Goal: Transaction & Acquisition: Obtain resource

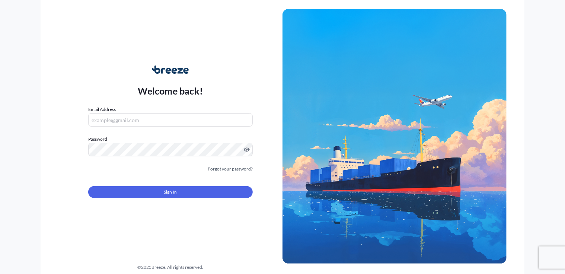
type input "[PERSON_NAME][EMAIL_ADDRESS][DOMAIN_NAME]"
click at [133, 190] on button "Sign In" at bounding box center [170, 192] width 165 height 12
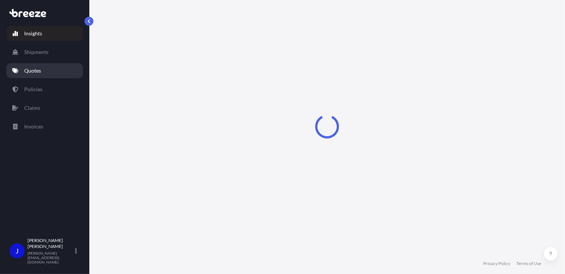
click at [38, 71] on p "Quotes" at bounding box center [32, 70] width 17 height 7
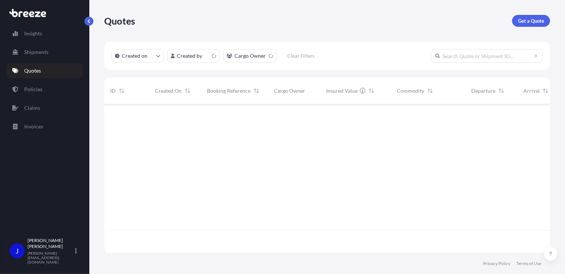
scroll to position [147, 441]
click at [539, 21] on p "Get a Quote" at bounding box center [531, 20] width 26 height 7
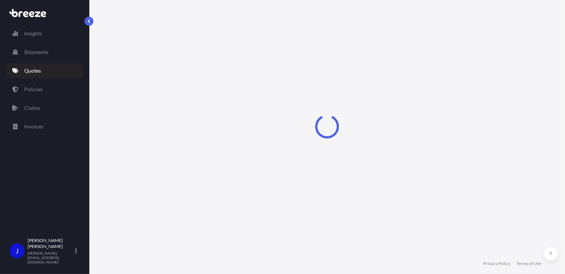
select select "Sea"
select select "1"
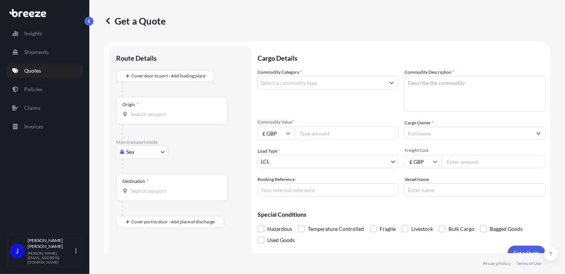
scroll to position [12, 0]
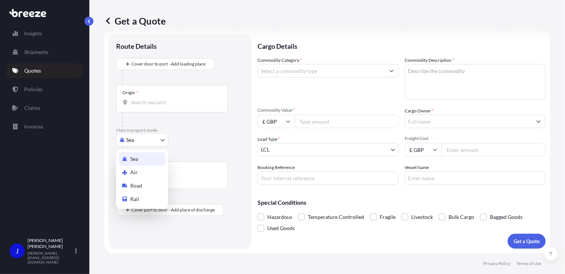
click at [153, 140] on body "Insights Shipments Quotes Policies Claims Invoices J Jolanta Baldyga jolanta@mi…" at bounding box center [282, 137] width 565 height 274
click at [144, 186] on div "Road" at bounding box center [142, 185] width 46 height 13
select select "Road"
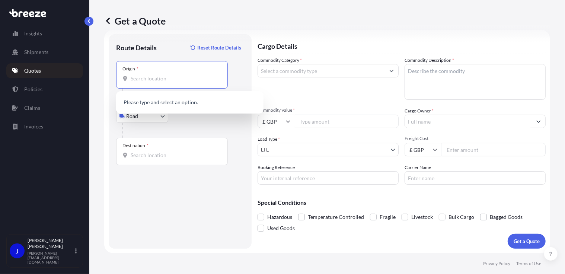
click at [151, 82] on input "Origin *" at bounding box center [175, 78] width 88 height 7
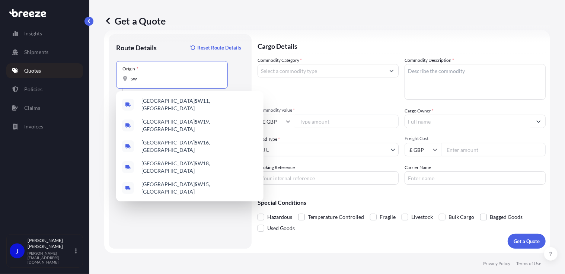
type input "s"
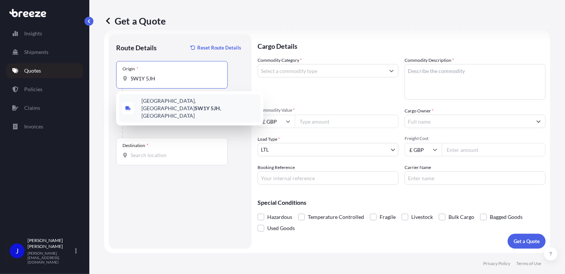
click at [171, 103] on span "Pall Mall, London SW1Y 5JH , UK" at bounding box center [200, 108] width 116 height 22
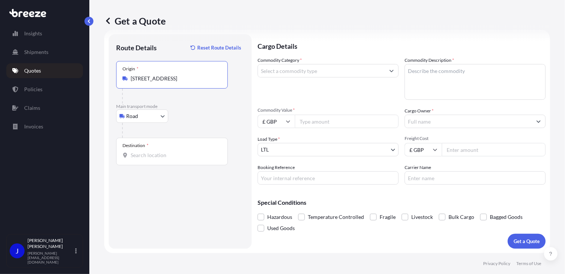
type input "Pall Mall, London SW1Y 5JH, UK"
click at [162, 160] on div "Destination *" at bounding box center [172, 152] width 112 height 28
click at [162, 159] on input "Destination *" at bounding box center [175, 155] width 88 height 7
type input "Swindon SN5 6NX, UK"
click at [309, 63] on div "Commodity Category *" at bounding box center [328, 78] width 141 height 43
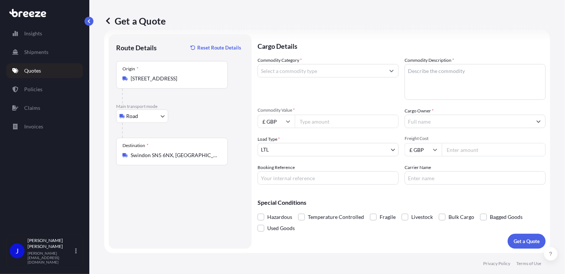
drag, startPoint x: 309, startPoint y: 63, endPoint x: 302, endPoint y: 74, distance: 13.2
click at [301, 76] on input "Commodity Category *" at bounding box center [321, 70] width 127 height 13
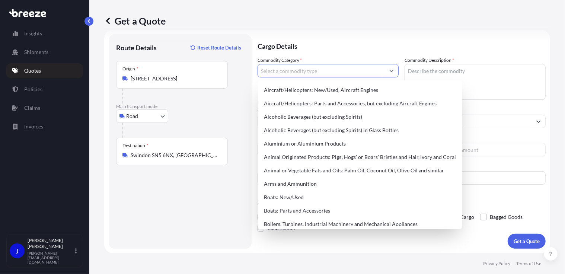
click at [302, 71] on input "Commodity Category *" at bounding box center [321, 70] width 127 height 13
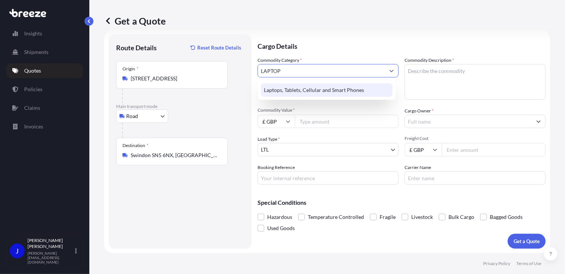
click at [295, 86] on div "Laptops, Tablets, Cellular and Smart Phones" at bounding box center [327, 89] width 132 height 13
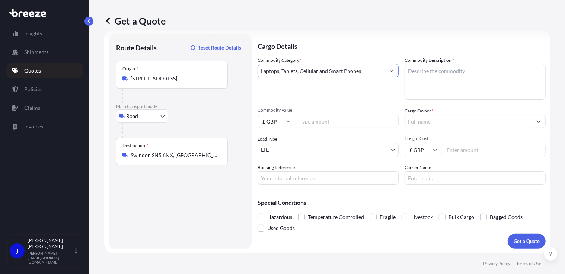
type input "Laptops, Tablets, Cellular and Smart Phones"
click at [436, 67] on textarea "Commodity Description *" at bounding box center [475, 82] width 141 height 36
type textarea "LAPTOP"
click at [366, 120] on input "Commodity Value *" at bounding box center [347, 121] width 104 height 13
type input "1000"
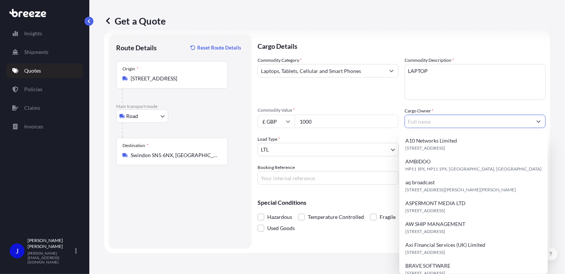
click at [422, 127] on input "Cargo Owner *" at bounding box center [468, 121] width 127 height 13
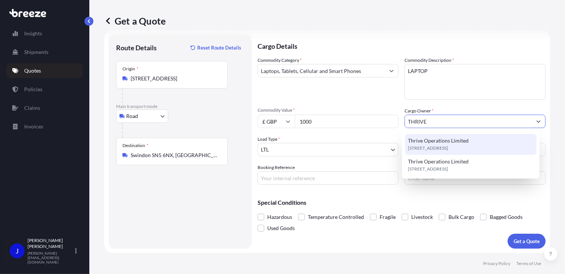
click at [452, 141] on span "Thrive Operations Limited" at bounding box center [438, 140] width 61 height 7
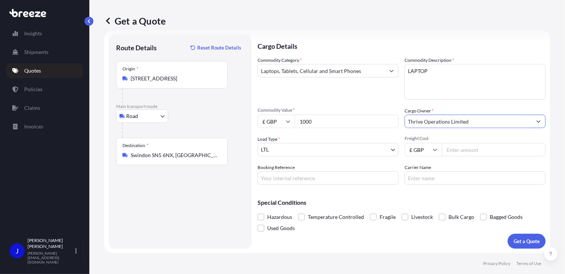
type input "Thrive Operations Limited"
click at [282, 177] on input "Booking Reference" at bounding box center [328, 177] width 141 height 13
paste input "2222931"
type input "2222931"
click at [468, 148] on input "Freight Cost" at bounding box center [494, 149] width 104 height 13
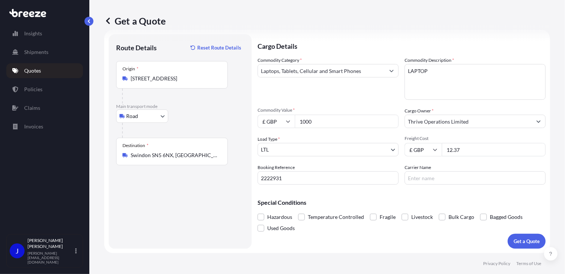
type input "12.37"
drag, startPoint x: 429, startPoint y: 194, endPoint x: 503, endPoint y: 223, distance: 78.9
click at [432, 194] on div "Special Conditions Hazardous Temperature Controlled Fragile Livestock Bulk Carg…" at bounding box center [402, 212] width 288 height 43
click at [519, 236] on button "Get a Quote" at bounding box center [527, 241] width 38 height 15
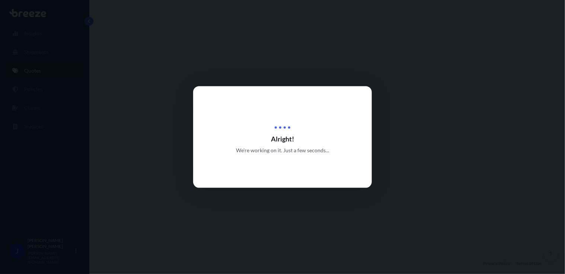
select select "Road"
select select "1"
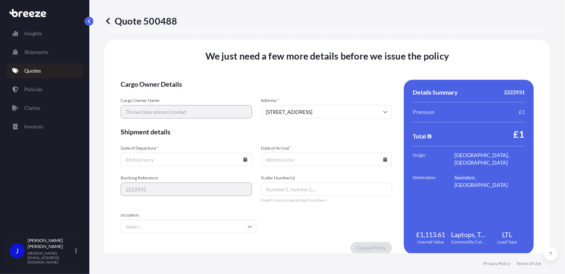
scroll to position [928, 0]
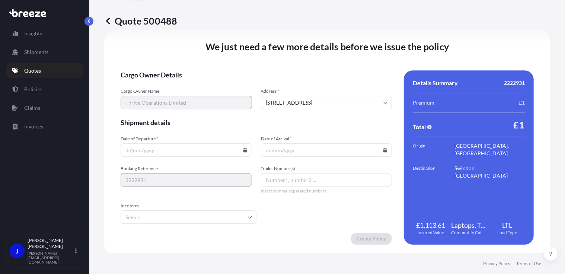
click at [241, 153] on input "Date of Departure *" at bounding box center [186, 149] width 131 height 13
click at [243, 149] on icon at bounding box center [245, 150] width 4 height 4
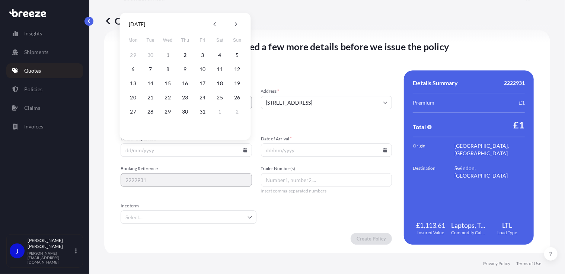
drag, startPoint x: 182, startPoint y: 56, endPoint x: 306, endPoint y: 107, distance: 134.3
click at [182, 56] on button "2" at bounding box center [185, 55] width 12 height 12
type input "[DATE]"
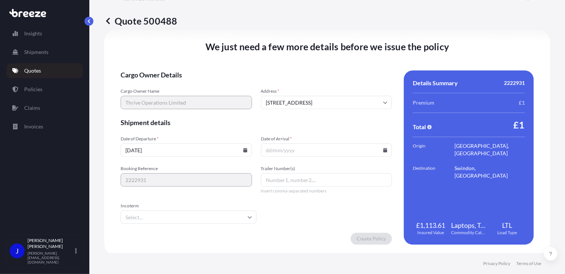
drag, startPoint x: 383, startPoint y: 150, endPoint x: 374, endPoint y: 145, distance: 9.8
click at [384, 150] on icon at bounding box center [386, 150] width 4 height 4
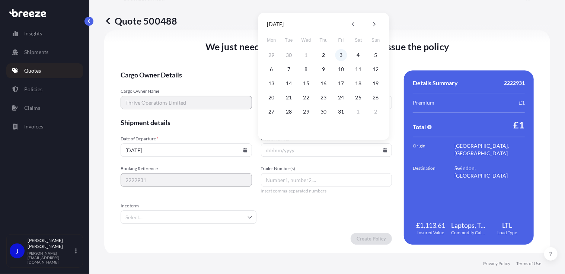
click at [339, 55] on button "3" at bounding box center [341, 55] width 12 height 12
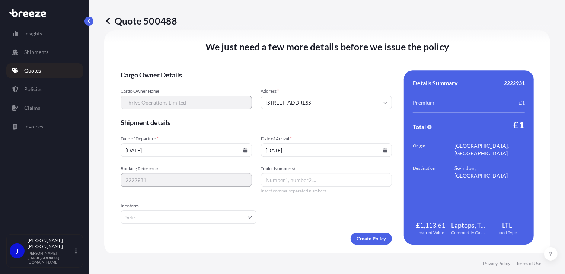
type input "[DATE]"
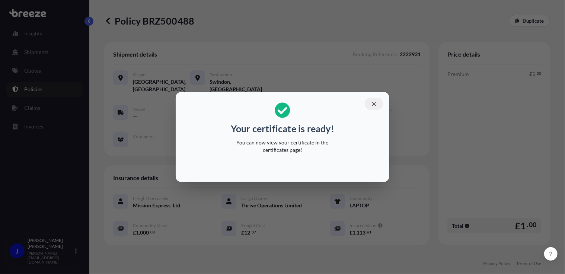
click at [374, 102] on icon "button" at bounding box center [374, 104] width 7 height 7
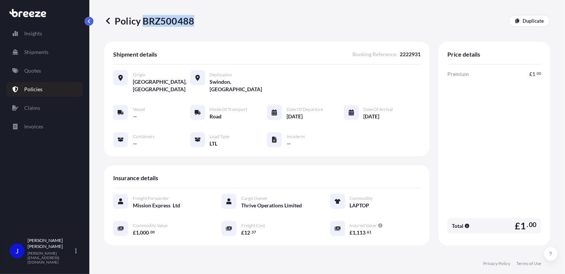
drag, startPoint x: 143, startPoint y: 19, endPoint x: 193, endPoint y: 22, distance: 49.6
click at [193, 22] on p "Policy BRZ500488" at bounding box center [149, 21] width 90 height 12
copy p "BRZ500488"
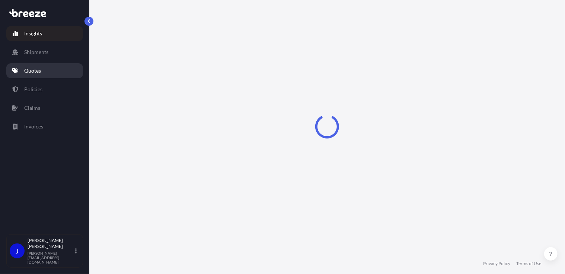
select select "2025"
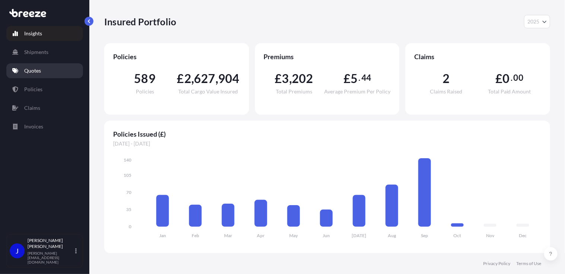
click at [44, 69] on link "Quotes" at bounding box center [44, 70] width 77 height 15
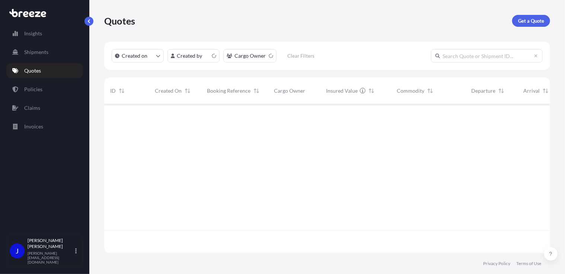
scroll to position [147, 441]
click at [536, 20] on p "Get a Quote" at bounding box center [531, 20] width 26 height 7
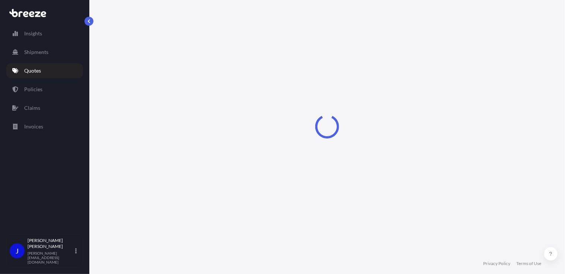
select select "Sea"
select select "1"
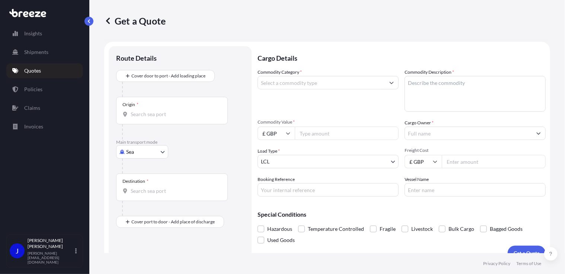
scroll to position [12, 0]
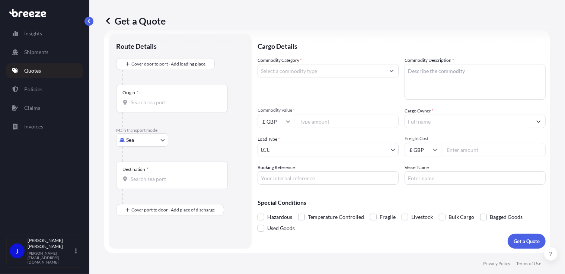
click at [147, 139] on body "Insights Shipments Quotes Policies Claims Invoices J [PERSON_NAME] [PERSON_NAME…" at bounding box center [282, 137] width 565 height 274
click at [145, 187] on div "Road" at bounding box center [142, 185] width 46 height 13
select select "Road"
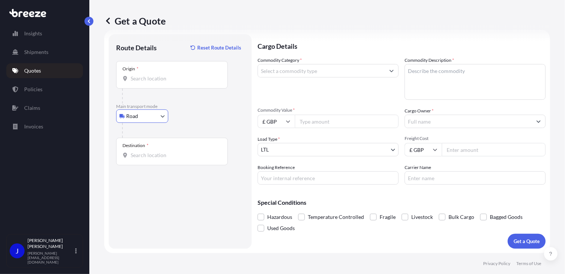
click at [151, 82] on input "Origin *" at bounding box center [175, 78] width 88 height 7
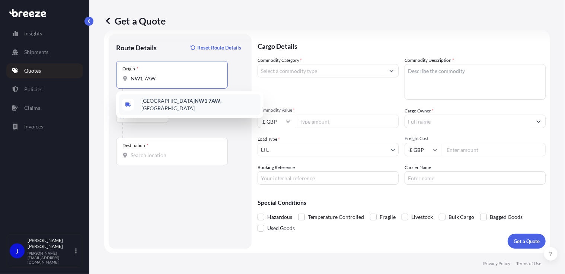
click at [142, 98] on div "London NW1 7AW , [GEOGRAPHIC_DATA]" at bounding box center [190, 104] width 142 height 21
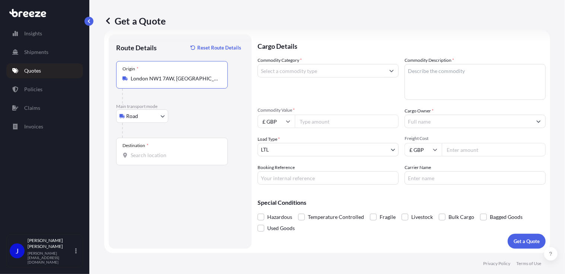
type input "London NW1 7AW, [GEOGRAPHIC_DATA]"
click at [159, 156] on input "Destination *" at bounding box center [175, 155] width 88 height 7
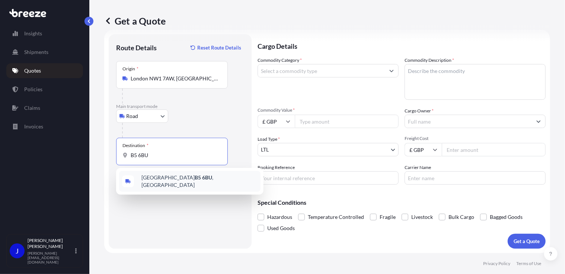
click at [165, 183] on span "Birmingham B5 6BU , [GEOGRAPHIC_DATA]" at bounding box center [200, 181] width 116 height 15
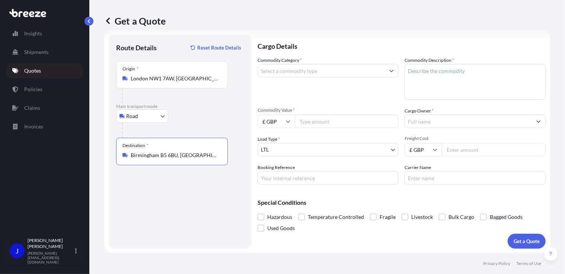
type input "Birmingham B5 6BU, [GEOGRAPHIC_DATA]"
click at [302, 74] on input "Commodity Category *" at bounding box center [321, 70] width 127 height 13
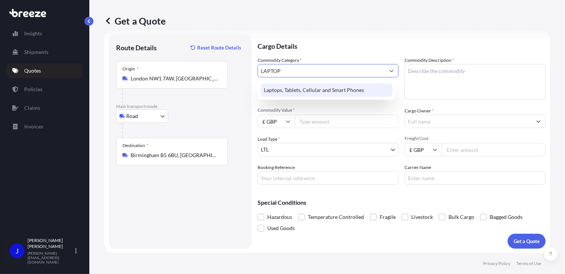
click at [313, 83] on div "Laptops, Tablets, Cellular and Smart Phones" at bounding box center [327, 89] width 132 height 13
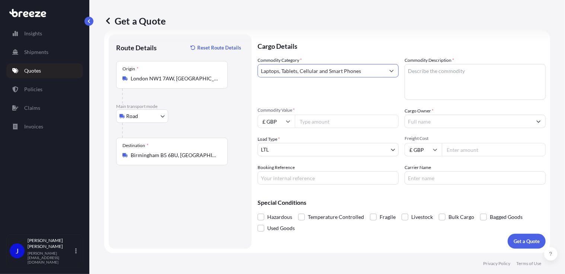
type input "Laptops, Tablets, Cellular and Smart Phones"
click at [431, 69] on textarea "Commodity Description *" at bounding box center [475, 82] width 141 height 36
type textarea "LAPTOP"
click at [333, 123] on input "Commodity Value *" at bounding box center [347, 121] width 104 height 13
type input "850"
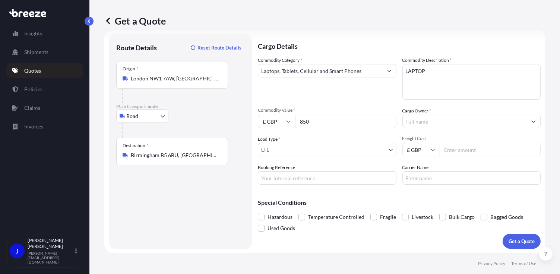
click at [418, 122] on input "Cargo Owner *" at bounding box center [465, 121] width 124 height 13
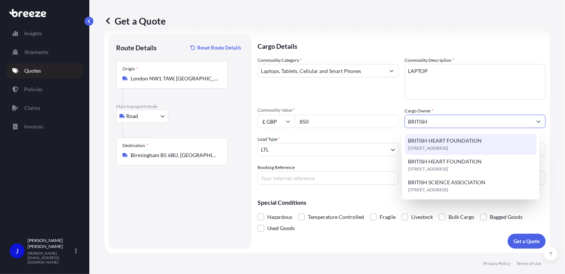
click at [441, 136] on div "[STREET_ADDRESS]" at bounding box center [471, 144] width 132 height 21
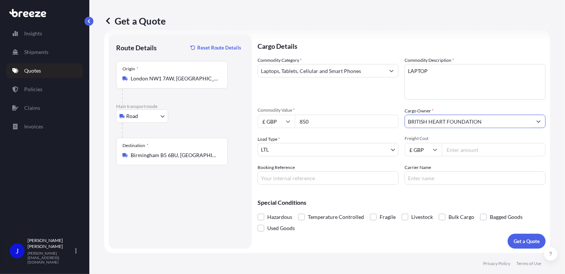
type input "BRITISH HEART FOUNDATION"
drag, startPoint x: 312, startPoint y: 185, endPoint x: 312, endPoint y: 177, distance: 8.2
click at [312, 184] on div "Cargo Details Commodity Category * Laptops, Tablets, Cellular and Smart Phones …" at bounding box center [402, 141] width 288 height 214
click at [312, 177] on input "Booking Reference" at bounding box center [328, 177] width 141 height 13
type input "2222918"
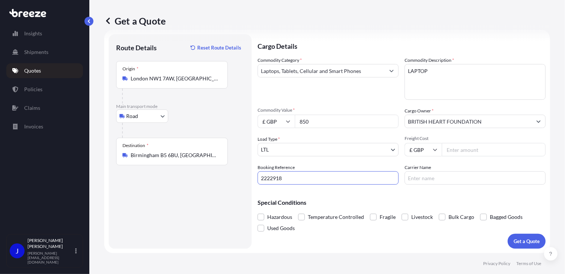
click at [455, 152] on input "Freight Cost" at bounding box center [494, 149] width 104 height 13
type input "13.25"
click at [455, 197] on div "Special Conditions Hazardous Temperature Controlled Fragile Livestock Bulk Carg…" at bounding box center [402, 212] width 288 height 43
click at [518, 239] on p "Get a Quote" at bounding box center [527, 241] width 26 height 7
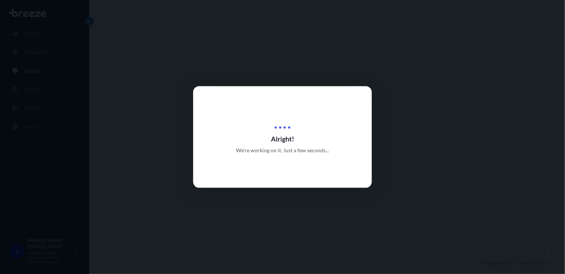
select select "Road"
select select "1"
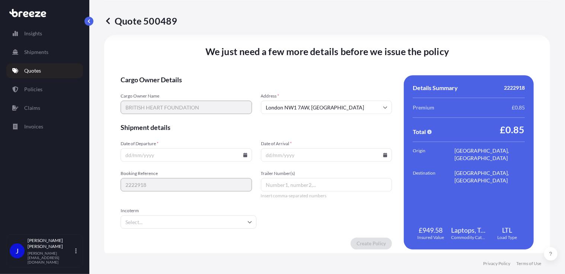
scroll to position [928, 0]
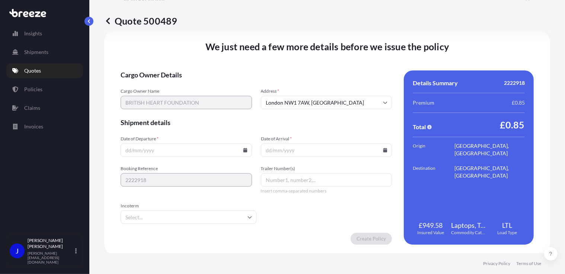
click at [245, 150] on div at bounding box center [186, 149] width 131 height 13
click at [245, 149] on icon at bounding box center [245, 150] width 4 height 4
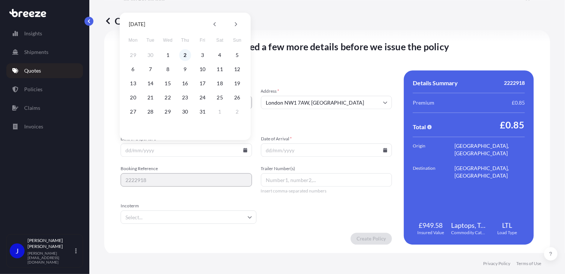
click at [182, 56] on button "2" at bounding box center [185, 55] width 12 height 12
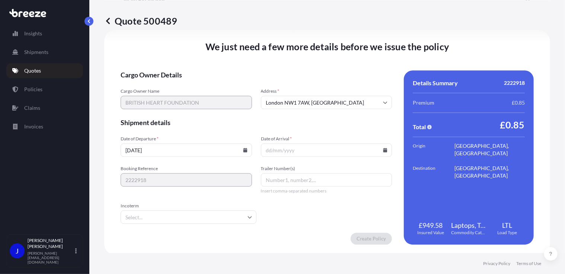
type input "[DATE]"
click at [384, 149] on icon at bounding box center [386, 150] width 4 height 4
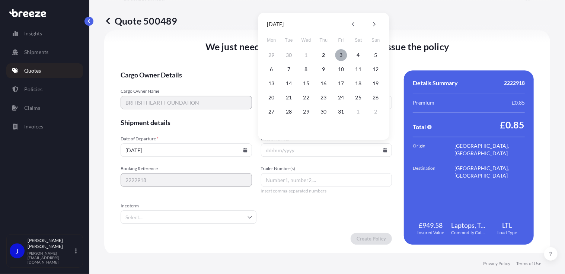
click at [340, 54] on button "3" at bounding box center [341, 55] width 12 height 12
type input "[DATE]"
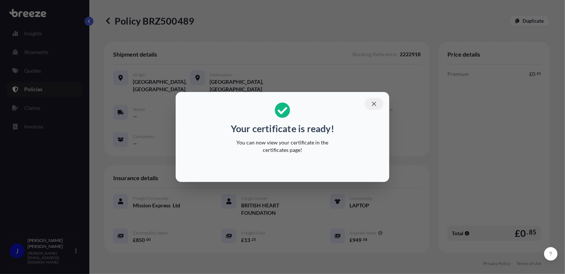
click at [376, 105] on icon "button" at bounding box center [374, 104] width 7 height 7
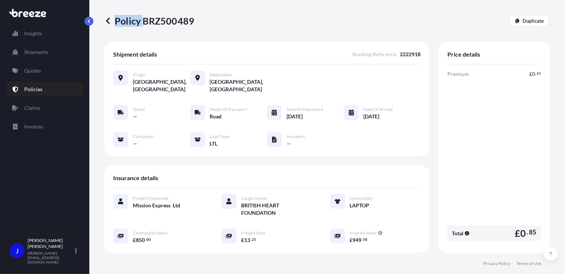
drag, startPoint x: 142, startPoint y: 23, endPoint x: 194, endPoint y: 22, distance: 52.1
click at [194, 22] on div "Policy BRZ500489 Duplicate" at bounding box center [327, 21] width 446 height 12
drag, startPoint x: 194, startPoint y: 22, endPoint x: 188, endPoint y: 25, distance: 6.5
click at [188, 25] on p "Policy BRZ500489" at bounding box center [149, 21] width 90 height 12
drag, startPoint x: 144, startPoint y: 22, endPoint x: 191, endPoint y: 21, distance: 46.2
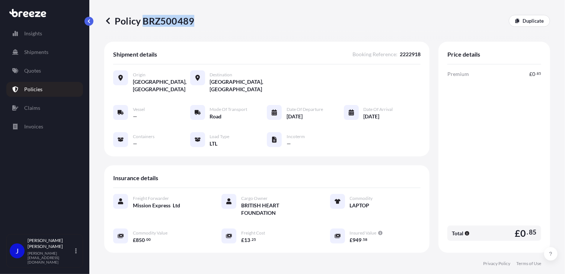
click at [191, 21] on p "Policy BRZ500489" at bounding box center [149, 21] width 90 height 12
copy p "BRZ500489"
click at [33, 73] on p "Quotes" at bounding box center [32, 70] width 17 height 7
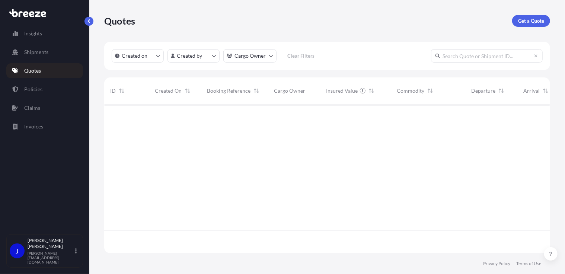
scroll to position [147, 441]
click at [541, 19] on p "Get a Quote" at bounding box center [531, 20] width 26 height 7
select select "Sea"
select select "1"
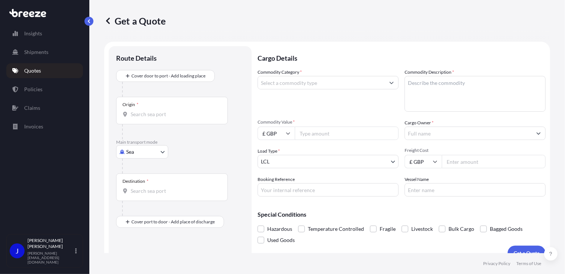
scroll to position [12, 0]
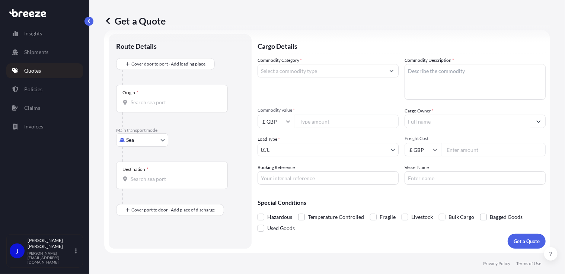
click at [149, 143] on body "Insights Shipments Quotes Policies Claims Invoices J [PERSON_NAME] [PERSON_NAME…" at bounding box center [282, 137] width 565 height 274
click at [144, 184] on div "Road" at bounding box center [142, 185] width 46 height 13
select select "Road"
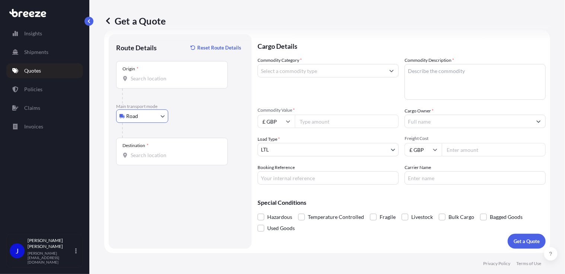
click at [155, 77] on input "Origin *" at bounding box center [175, 78] width 88 height 7
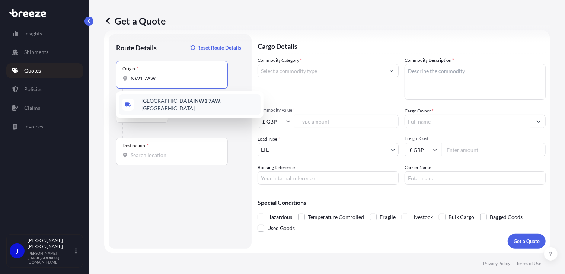
click at [155, 98] on div "London NW1 7AW , [GEOGRAPHIC_DATA]" at bounding box center [190, 104] width 142 height 21
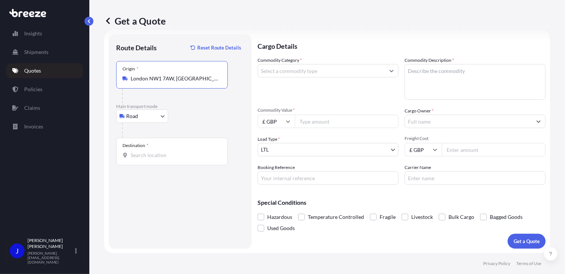
type input "London NW1 7AW, [GEOGRAPHIC_DATA]"
click at [160, 157] on input "Destination *" at bounding box center [175, 155] width 88 height 7
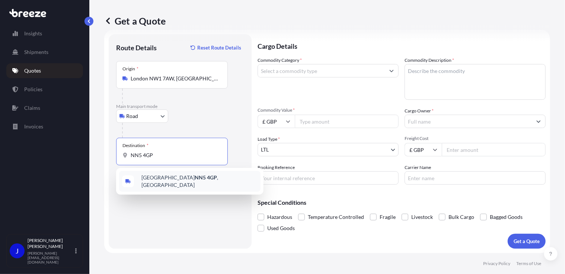
click at [201, 182] on span "Northampton NN5 4GP , [GEOGRAPHIC_DATA]" at bounding box center [200, 181] width 116 height 15
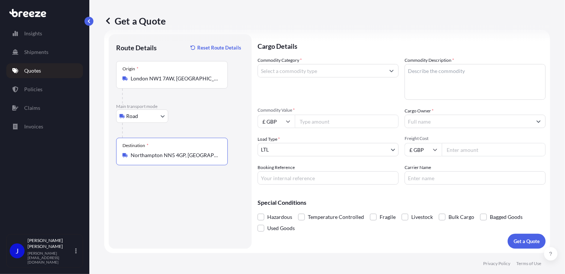
type input "Northampton NN5 4GP, [GEOGRAPHIC_DATA]"
click at [293, 71] on input "Commodity Category *" at bounding box center [321, 70] width 127 height 13
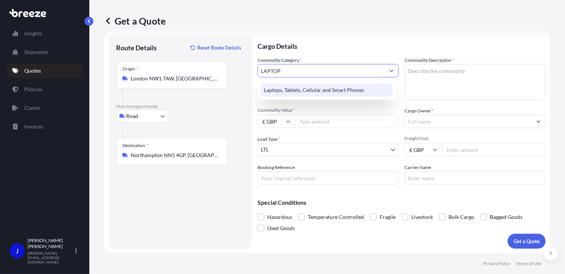
click at [325, 90] on div "Laptops, Tablets, Cellular and Smart Phones" at bounding box center [327, 89] width 132 height 13
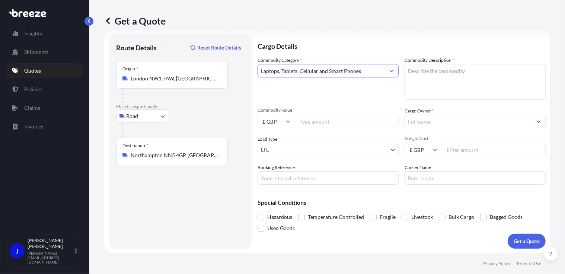
type input "Laptops, Tablets, Cellular and Smart Phones"
click at [417, 68] on textarea "Commodity Description *" at bounding box center [475, 82] width 141 height 36
type textarea "LAPTOP"
click at [338, 120] on input "Commodity Value *" at bounding box center [347, 121] width 104 height 13
type input "850"
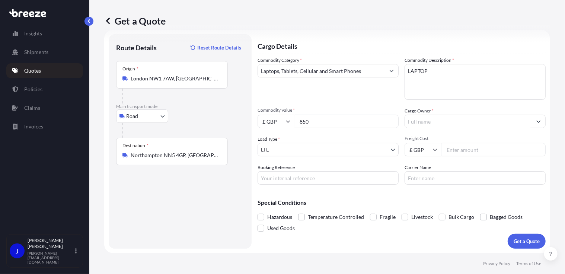
click at [419, 120] on input "Cargo Owner *" at bounding box center [468, 121] width 127 height 13
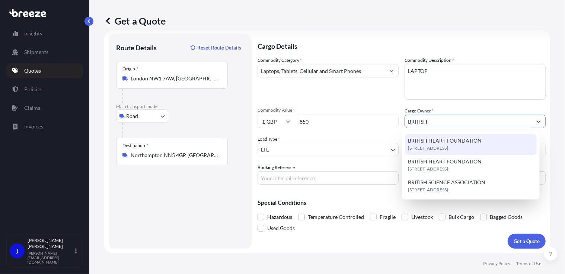
click at [461, 141] on span "BRITISH HEART FOUNDATION" at bounding box center [445, 140] width 74 height 7
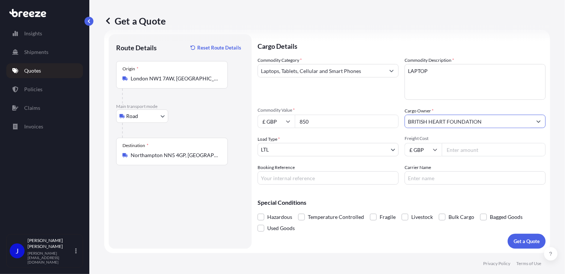
type input "BRITISH HEART FOUNDATION"
click at [296, 179] on input "Booking Reference" at bounding box center [328, 177] width 141 height 13
type input "2222892"
click at [462, 152] on input "Freight Cost" at bounding box center [494, 149] width 104 height 13
type input "13.25"
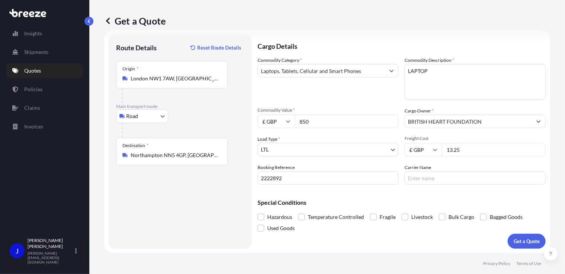
drag, startPoint x: 463, startPoint y: 186, endPoint x: 502, endPoint y: 204, distance: 43.0
click at [465, 187] on div "Cargo Details Commodity Category * Laptops, Tablets, Cellular and Smart Phones …" at bounding box center [402, 141] width 288 height 214
click at [525, 239] on p "Get a Quote" at bounding box center [527, 241] width 26 height 7
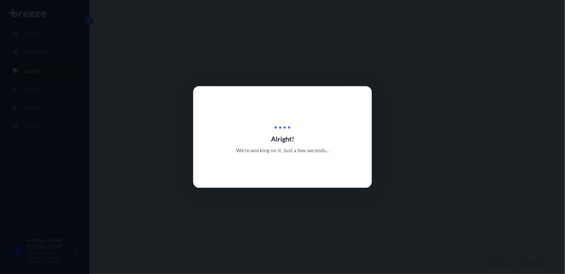
select select "Road"
select select "1"
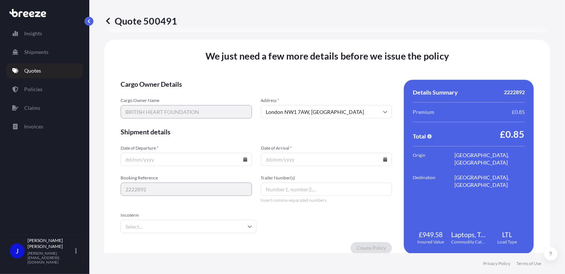
scroll to position [928, 0]
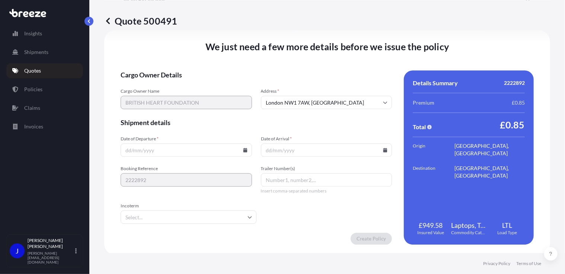
click at [243, 149] on icon at bounding box center [245, 150] width 4 height 4
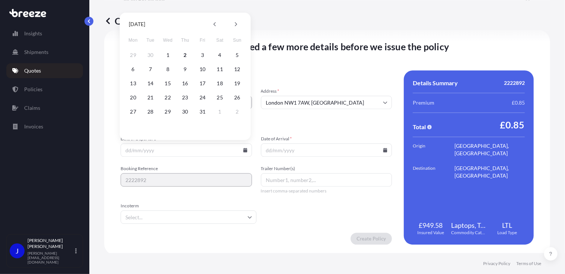
click at [185, 54] on button "2" at bounding box center [185, 55] width 12 height 12
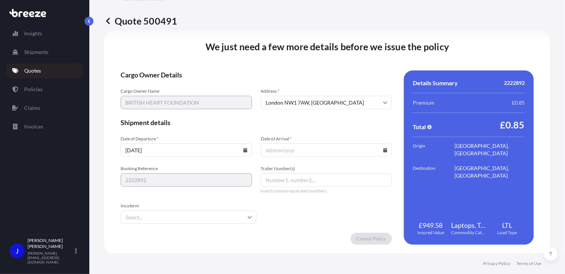
type input "[DATE]"
click at [384, 149] on icon at bounding box center [386, 150] width 4 height 4
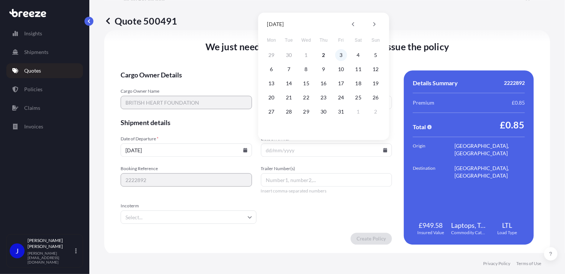
click at [345, 56] on button "3" at bounding box center [341, 55] width 12 height 12
type input "[DATE]"
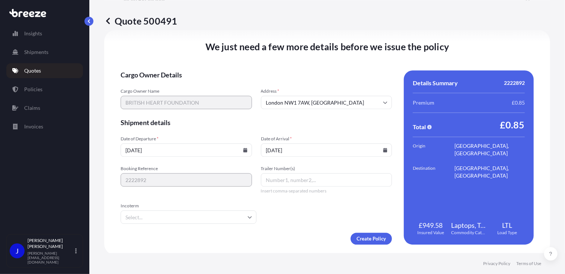
click at [345, 204] on form "Cargo Owner Details Cargo Owner Name BRITISH HEART FOUNDATION Address * [GEOGRA…" at bounding box center [256, 157] width 271 height 174
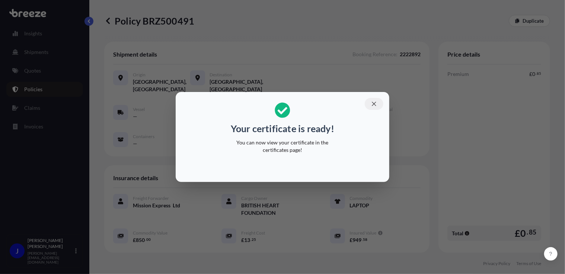
click at [375, 105] on icon "button" at bounding box center [374, 104] width 7 height 7
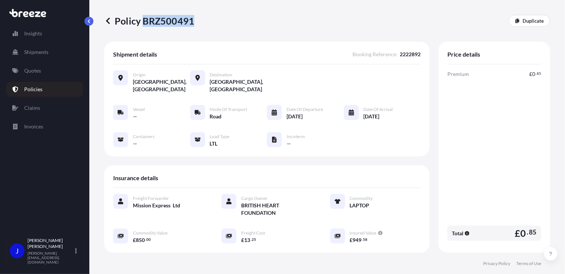
drag, startPoint x: 142, startPoint y: 21, endPoint x: 192, endPoint y: 21, distance: 50.3
click at [192, 21] on p "Policy BRZ500491" at bounding box center [149, 21] width 90 height 12
copy p "BRZ500491"
click at [36, 72] on p "Quotes" at bounding box center [32, 70] width 17 height 7
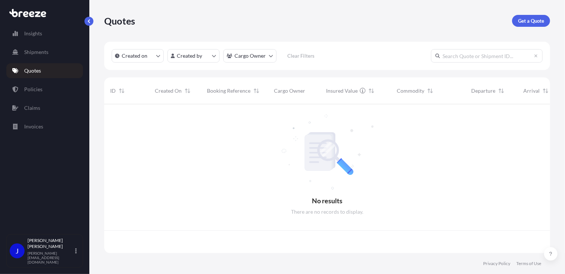
scroll to position [147, 441]
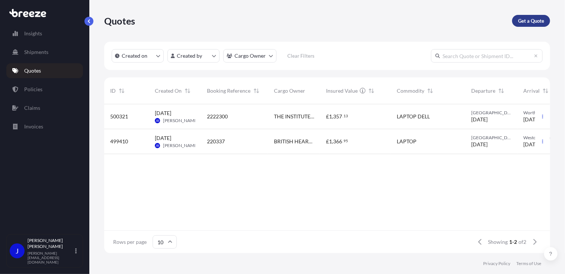
click at [528, 23] on p "Get a Quote" at bounding box center [531, 20] width 26 height 7
select select "Sea"
select select "1"
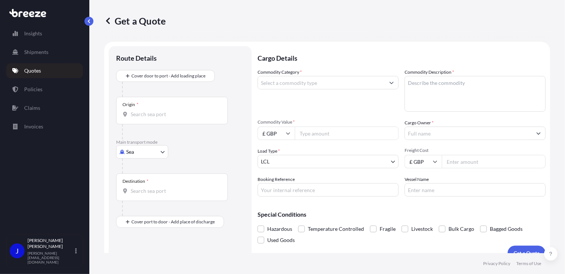
scroll to position [12, 0]
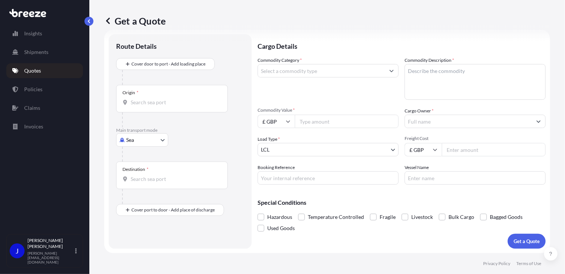
click at [161, 140] on body "Insights Shipments Quotes Policies Claims Invoices J [PERSON_NAME] [PERSON_NAME…" at bounding box center [282, 137] width 565 height 274
click at [130, 183] on div "Road" at bounding box center [142, 185] width 46 height 13
select select "Road"
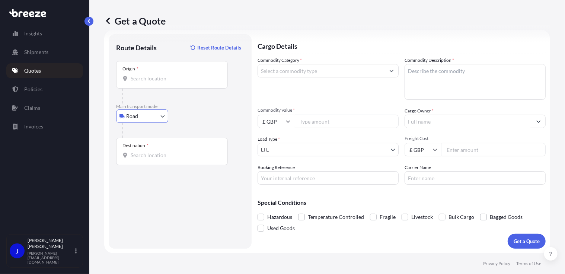
click at [155, 79] on input "Origin *" at bounding box center [175, 78] width 88 height 7
type input "London NW1 7AW, [GEOGRAPHIC_DATA]"
click at [297, 69] on input "Commodity Category *" at bounding box center [321, 70] width 127 height 13
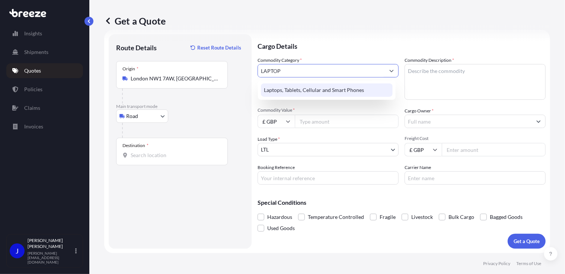
click at [304, 89] on div "Laptops, Tablets, Cellular and Smart Phones" at bounding box center [327, 89] width 132 height 13
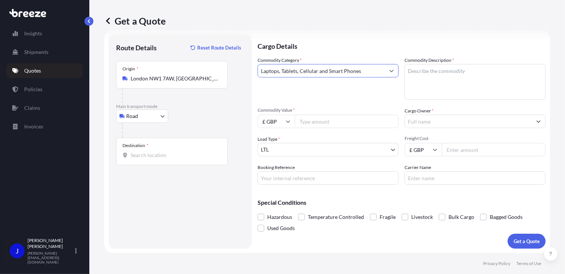
type input "Laptops, Tablets, Cellular and Smart Phones"
click at [407, 73] on textarea "Commodity Description *" at bounding box center [475, 82] width 141 height 36
type textarea "LAPTOP"
click at [347, 122] on input "Commodity Value *" at bounding box center [347, 121] width 104 height 13
type input "850"
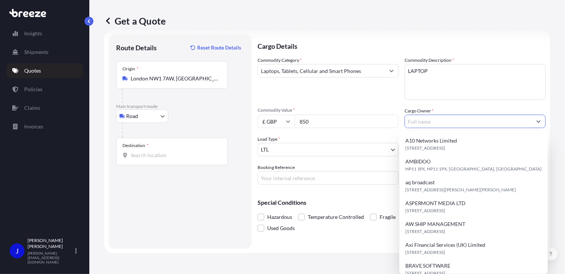
click at [449, 126] on input "Cargo Owner *" at bounding box center [468, 121] width 127 height 13
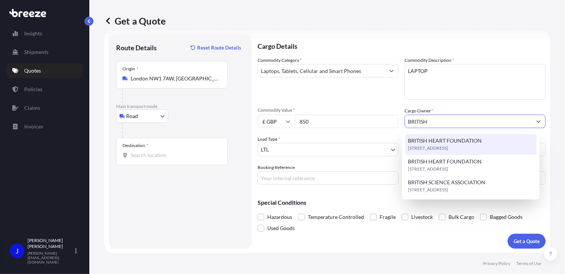
click at [446, 138] on span "BRITISH HEART FOUNDATION" at bounding box center [445, 140] width 74 height 7
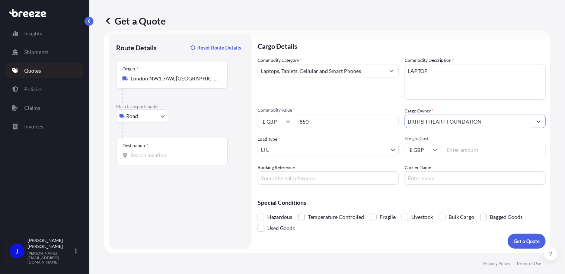
type input "BRITISH HEART FOUNDATION"
click at [456, 149] on input "Freight Cost" at bounding box center [494, 149] width 104 height 13
type input "13.25"
click at [332, 179] on input "Booking Reference" at bounding box center [328, 177] width 141 height 13
type input "2222865"
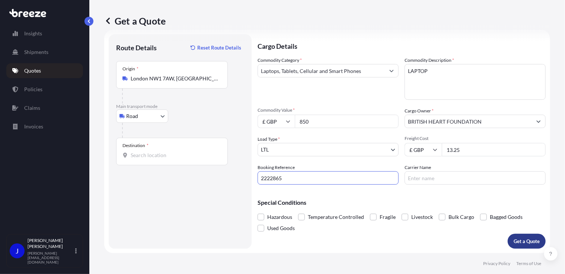
click at [514, 240] on p "Get a Quote" at bounding box center [527, 241] width 26 height 7
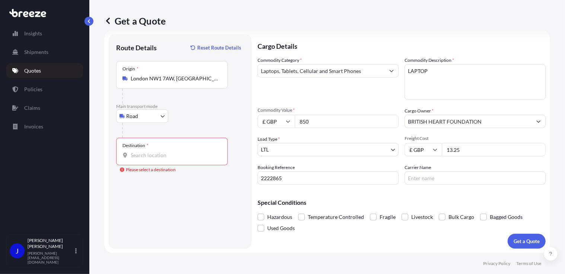
click at [181, 156] on input "Destination * Please select a destination" at bounding box center [175, 155] width 88 height 7
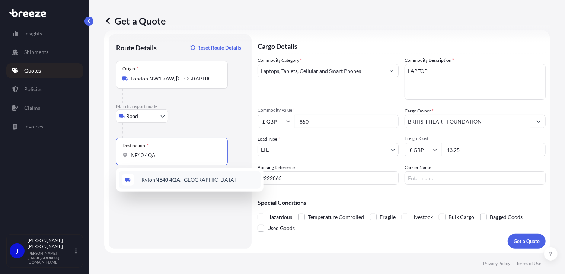
click at [188, 176] on span "[STREET_ADDRESS]" at bounding box center [189, 179] width 94 height 7
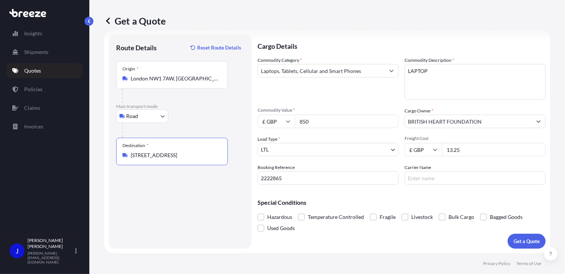
type input "[STREET_ADDRESS]"
click at [193, 171] on div "Route Details Reset Route Details Place of loading Road Road Rail Origin * [GEO…" at bounding box center [180, 142] width 128 height 200
click at [520, 243] on p "Get a Quote" at bounding box center [527, 241] width 26 height 7
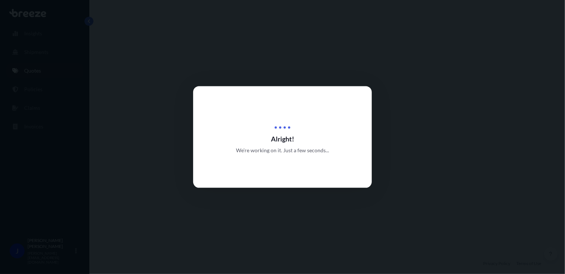
select select "Road"
select select "1"
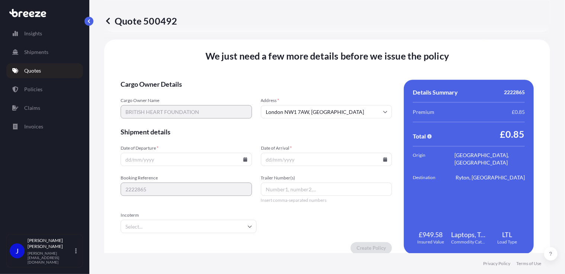
scroll to position [928, 0]
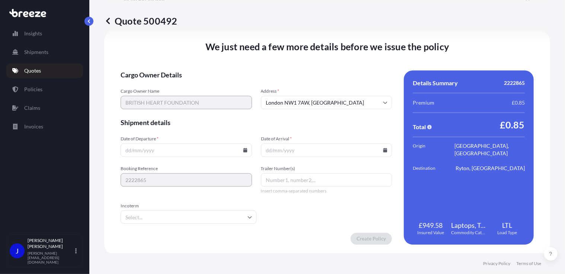
click at [244, 148] on icon at bounding box center [245, 150] width 4 height 4
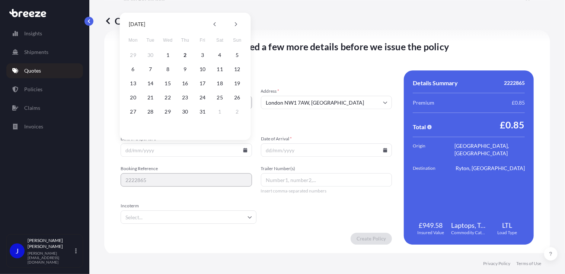
drag, startPoint x: 186, startPoint y: 54, endPoint x: 259, endPoint y: 88, distance: 80.3
click at [187, 54] on button "2" at bounding box center [185, 55] width 12 height 12
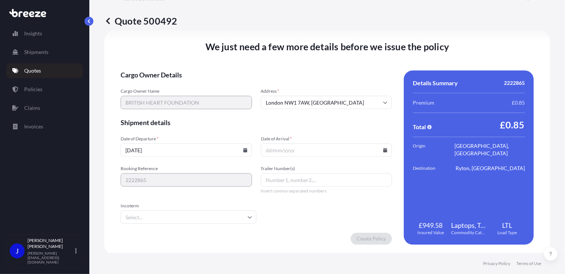
type input "[DATE]"
click at [384, 151] on icon at bounding box center [386, 150] width 4 height 4
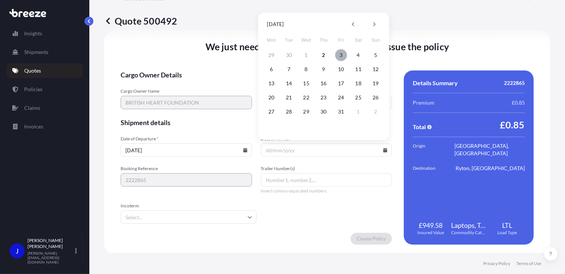
click at [341, 55] on button "3" at bounding box center [341, 55] width 12 height 12
type input "[DATE]"
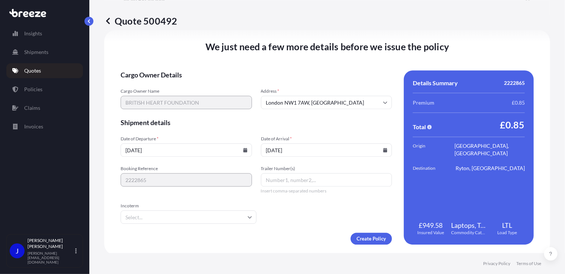
click at [305, 206] on form "Cargo Owner Details Cargo Owner Name BRITISH HEART FOUNDATION Address * [GEOGRA…" at bounding box center [256, 157] width 271 height 174
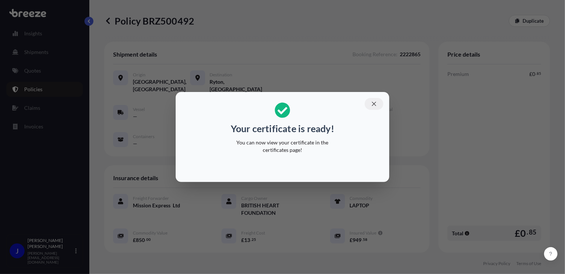
click at [375, 104] on icon "button" at bounding box center [374, 104] width 7 height 7
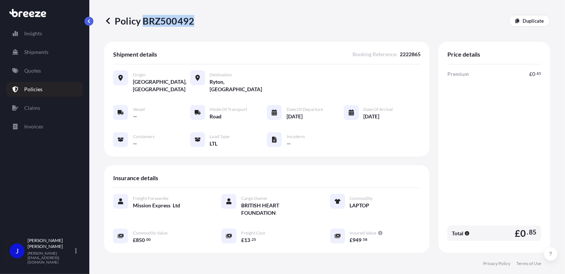
drag, startPoint x: 142, startPoint y: 20, endPoint x: 191, endPoint y: 20, distance: 48.8
click at [191, 20] on p "Policy BRZ500492" at bounding box center [149, 21] width 90 height 12
copy p "BRZ500492"
click at [31, 69] on p "Quotes" at bounding box center [32, 70] width 17 height 7
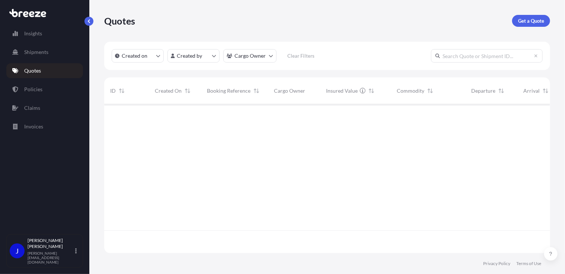
scroll to position [147, 441]
click at [532, 19] on p "Get a Quote" at bounding box center [531, 20] width 26 height 7
select select "Sea"
select select "1"
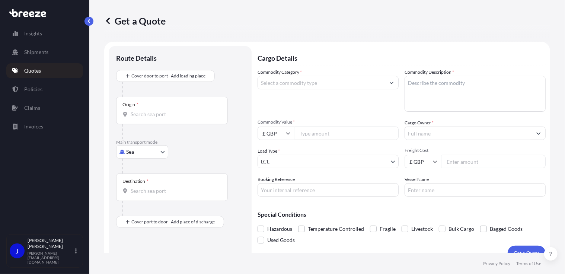
scroll to position [12, 0]
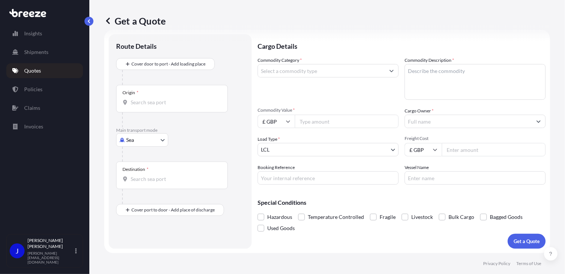
click at [157, 105] on input "Origin *" at bounding box center [175, 102] width 88 height 7
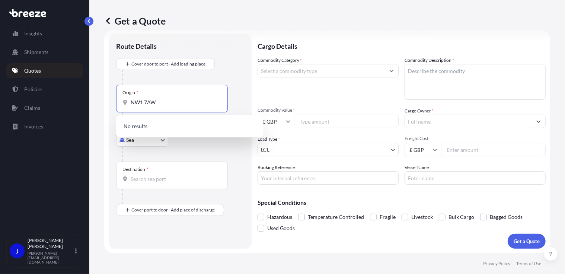
type input "NW1 7AW"
click at [148, 143] on body "Insights Shipments Quotes Policies Claims Invoices J [PERSON_NAME] [PERSON_NAME…" at bounding box center [282, 137] width 565 height 274
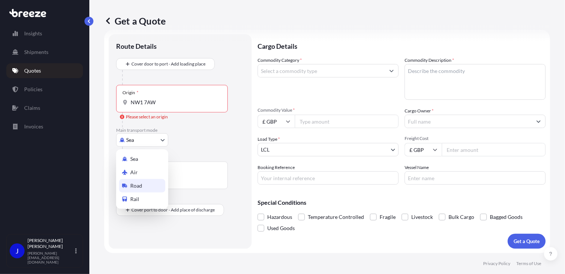
click at [143, 185] on div "Road" at bounding box center [142, 185] width 46 height 13
select select "Road"
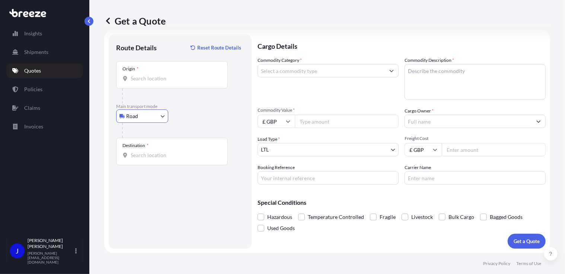
click at [155, 77] on input "Origin *" at bounding box center [175, 78] width 88 height 7
type input "London NW1 7AW, [GEOGRAPHIC_DATA]"
click at [166, 159] on div "Destination *" at bounding box center [172, 152] width 112 height 28
click at [166, 159] on input "Destination *" at bounding box center [175, 155] width 88 height 7
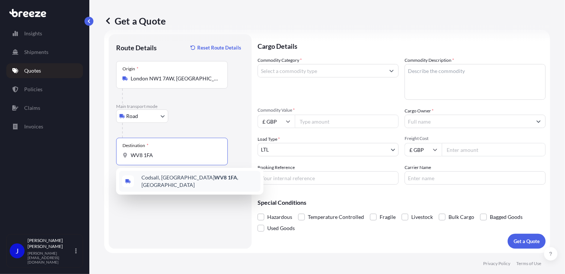
click at [168, 183] on span "[STREET_ADDRESS]" at bounding box center [200, 181] width 116 height 15
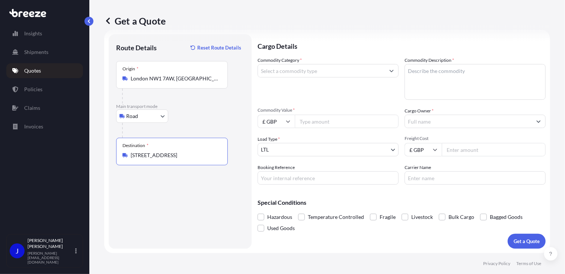
type input "[STREET_ADDRESS]"
click at [279, 73] on input "Commodity Category *" at bounding box center [321, 70] width 127 height 13
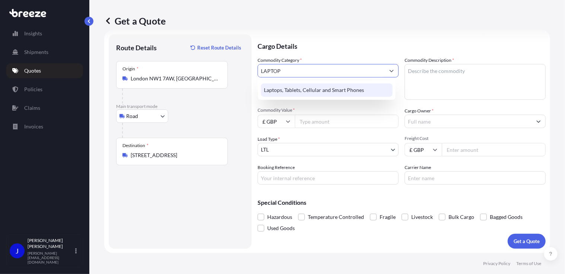
click at [281, 90] on div "Laptops, Tablets, Cellular and Smart Phones" at bounding box center [327, 89] width 132 height 13
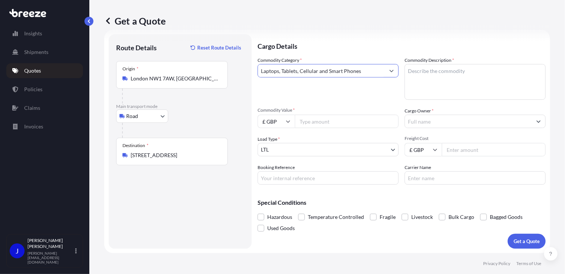
type input "Laptops, Tablets, Cellular and Smart Phones"
click at [421, 70] on textarea "Commodity Description *" at bounding box center [475, 82] width 141 height 36
type textarea "LAPTOP"
click at [328, 122] on input "Commodity Value *" at bounding box center [347, 121] width 104 height 13
type input "850"
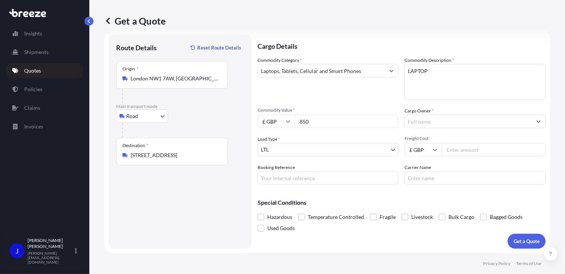
click at [408, 120] on input "Cargo Owner *" at bounding box center [468, 121] width 127 height 13
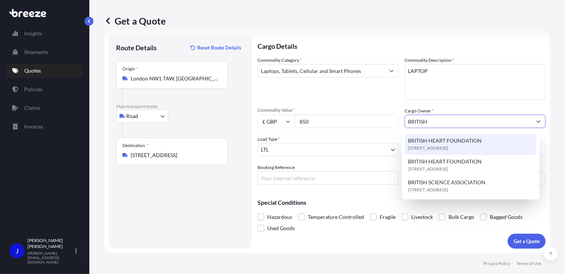
click at [434, 149] on span "[STREET_ADDRESS]" at bounding box center [428, 147] width 40 height 7
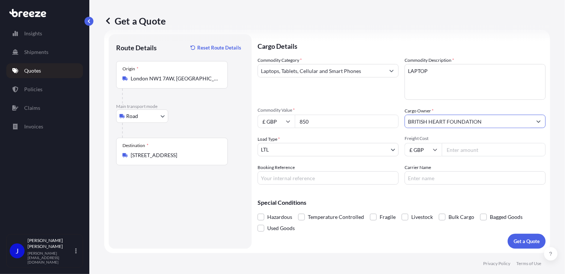
type input "BRITISH HEART FOUNDATION"
click at [470, 152] on input "Freight Cost" at bounding box center [494, 149] width 104 height 13
type input "15.43"
click at [317, 174] on input "Booking Reference" at bounding box center [328, 177] width 141 height 13
type input "2222845"
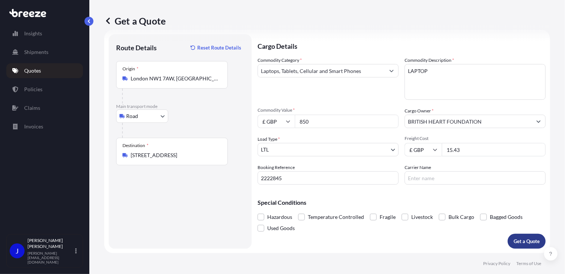
click at [521, 241] on p "Get a Quote" at bounding box center [527, 241] width 26 height 7
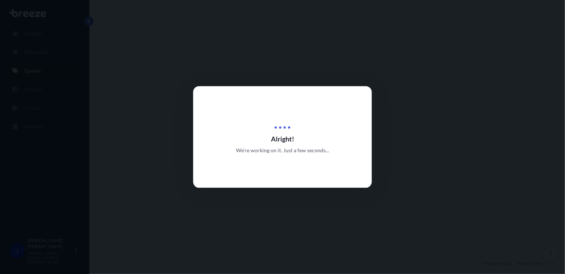
select select "Road"
select select "1"
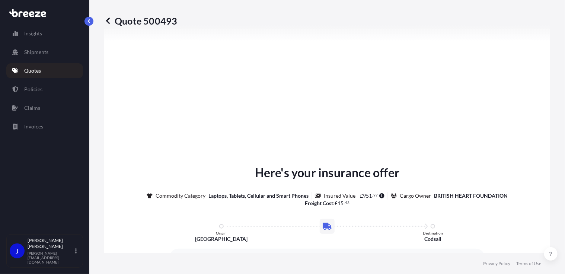
type input "London NW1 7AW, [GEOGRAPHIC_DATA]"
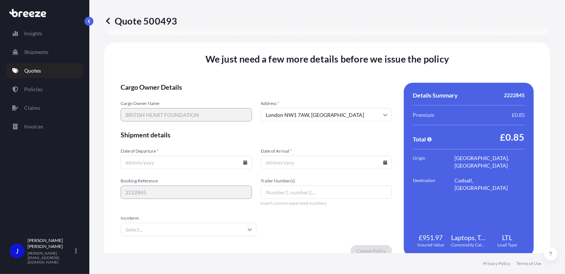
scroll to position [928, 0]
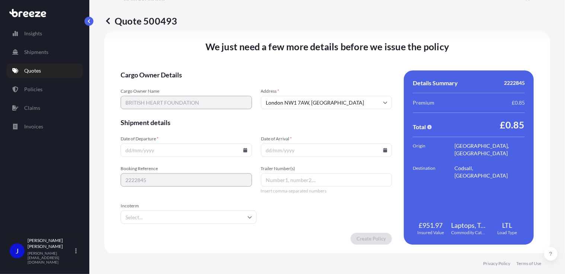
click at [244, 148] on icon at bounding box center [245, 150] width 4 height 4
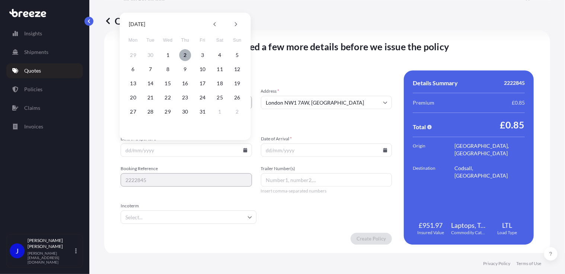
click at [183, 56] on button "2" at bounding box center [185, 55] width 12 height 12
type input "[DATE]"
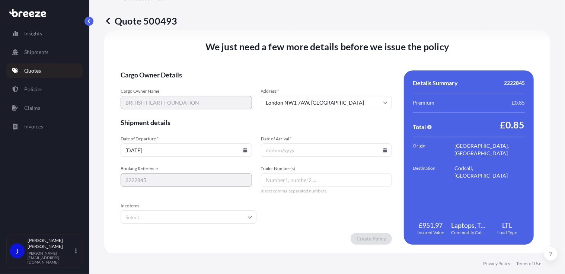
drag, startPoint x: 382, startPoint y: 150, endPoint x: 378, endPoint y: 146, distance: 6.1
click at [384, 150] on icon at bounding box center [386, 150] width 4 height 4
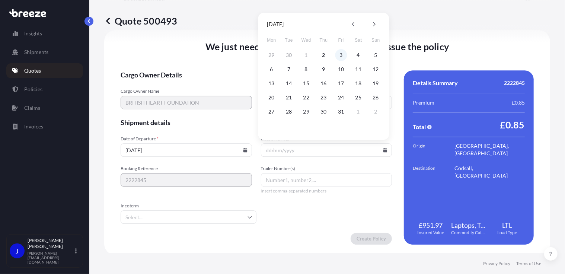
click at [343, 56] on button "3" at bounding box center [341, 55] width 12 height 12
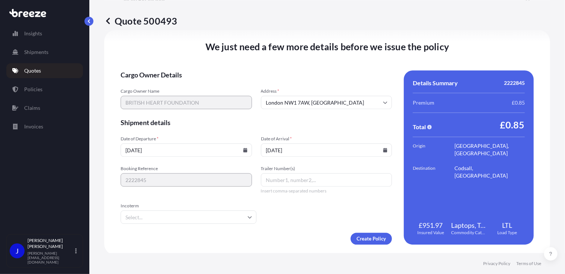
type input "[DATE]"
click at [318, 213] on form "Cargo Owner Details Cargo Owner Name BRITISH HEART FOUNDATION Address * [GEOGRA…" at bounding box center [256, 157] width 271 height 174
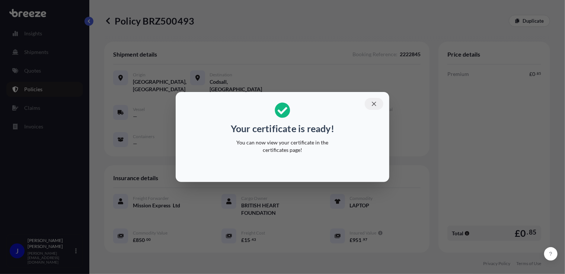
click at [374, 102] on icon "button" at bounding box center [374, 104] width 7 height 7
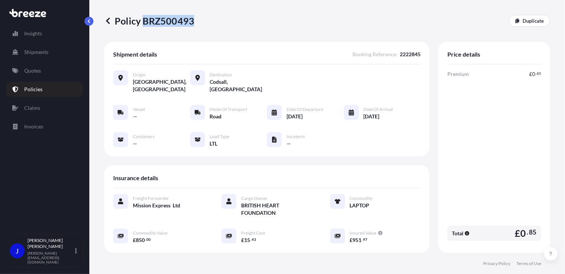
drag, startPoint x: 143, startPoint y: 21, endPoint x: 192, endPoint y: 23, distance: 48.5
click at [192, 23] on p "Policy BRZ500493" at bounding box center [149, 21] width 90 height 12
copy p "BRZ500493"
click at [38, 71] on p "Quotes" at bounding box center [32, 70] width 17 height 7
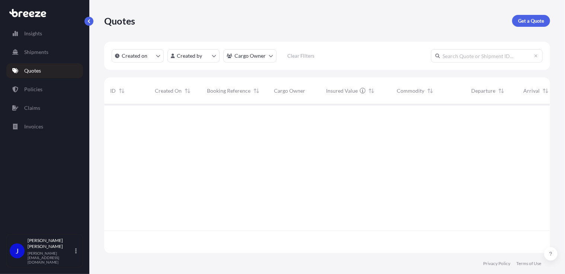
scroll to position [147, 441]
click at [534, 22] on p "Get a Quote" at bounding box center [531, 20] width 26 height 7
select select "Sea"
select select "1"
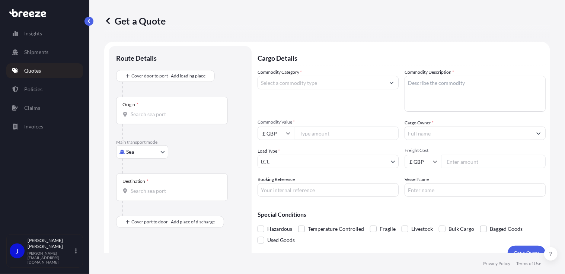
scroll to position [12, 0]
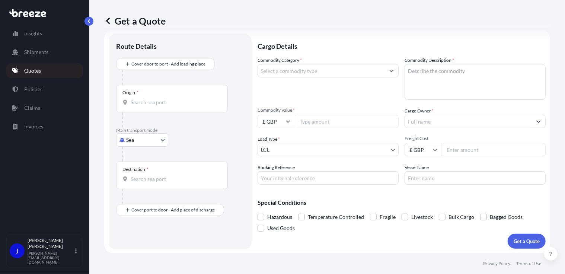
click at [149, 138] on body "Insights Shipments Quotes Policies Claims Invoices J [PERSON_NAME] [PERSON_NAME…" at bounding box center [282, 137] width 565 height 274
click at [142, 186] on span "Road" at bounding box center [136, 185] width 12 height 7
select select "Road"
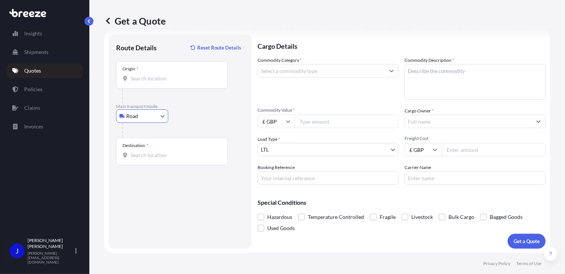
click at [147, 80] on input "Origin *" at bounding box center [175, 78] width 88 height 7
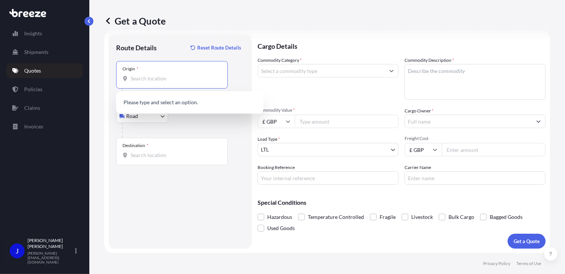
type input "E"
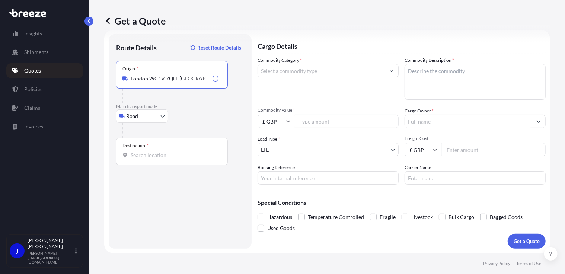
type input "London WC1V 7QH, [GEOGRAPHIC_DATA]"
click at [155, 155] on input "Destination *" at bounding box center [175, 155] width 88 height 7
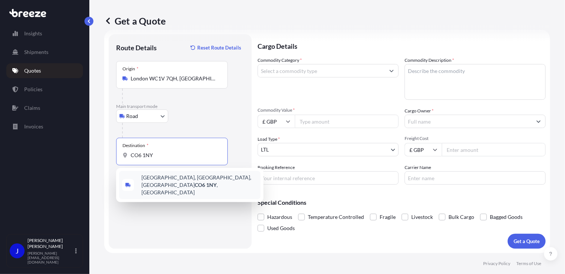
click at [157, 179] on span "[STREET_ADDRESS]" at bounding box center [200, 185] width 116 height 22
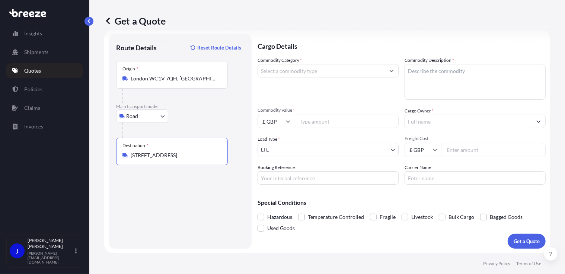
type input "[STREET_ADDRESS]"
click at [283, 74] on input "Commodity Category *" at bounding box center [321, 70] width 127 height 13
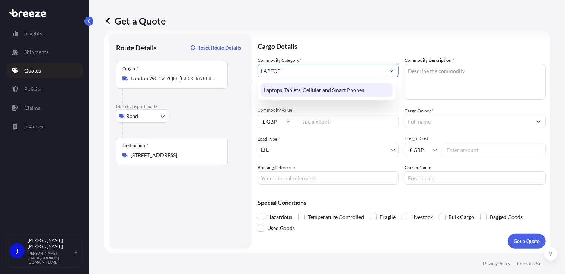
click at [291, 93] on div "Laptops, Tablets, Cellular and Smart Phones" at bounding box center [327, 89] width 132 height 13
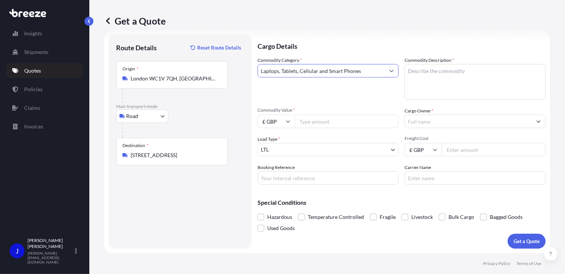
type input "Laptops, Tablets, Cellular and Smart Phones"
click at [419, 73] on textarea "Commodity Description *" at bounding box center [475, 82] width 141 height 36
type textarea "DELL LAPTOP"
click at [327, 123] on input "Commodity Value *" at bounding box center [347, 121] width 104 height 13
type input "1200"
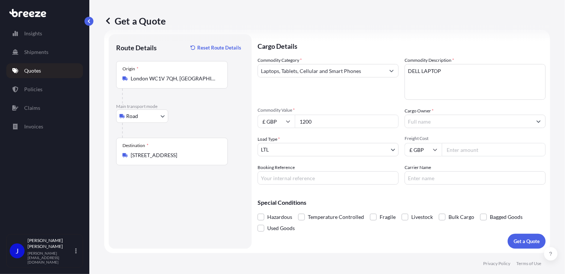
click at [429, 125] on input "Cargo Owner *" at bounding box center [468, 121] width 127 height 13
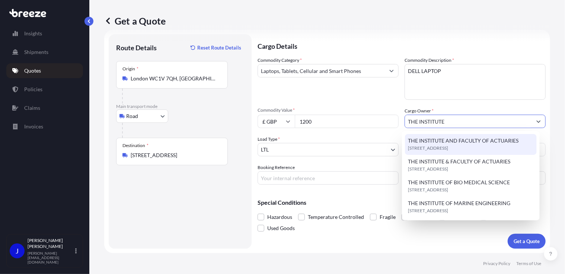
click at [459, 143] on span "THE INSTITUTE AND FACULTY OF ACTUARIES" at bounding box center [463, 140] width 111 height 7
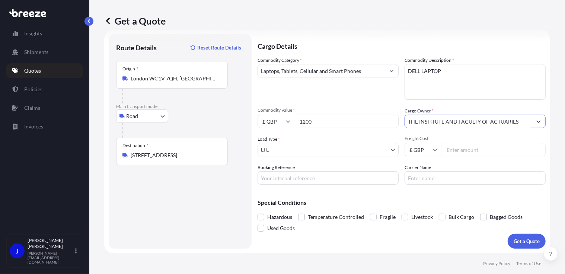
type input "THE INSTITUTE AND FACULTY OF ACTUARIES"
click at [339, 177] on input "Booking Reference" at bounding box center [328, 177] width 141 height 13
type input "2222558"
click at [458, 149] on input "Freight Cost" at bounding box center [494, 149] width 104 height 13
type input "33.75"
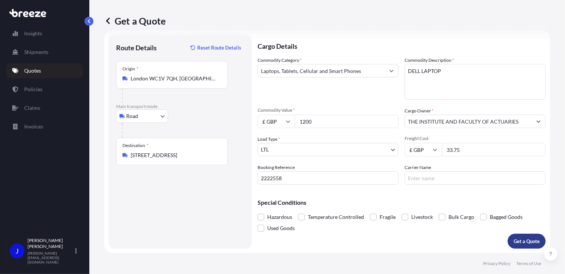
click at [521, 239] on p "Get a Quote" at bounding box center [527, 241] width 26 height 7
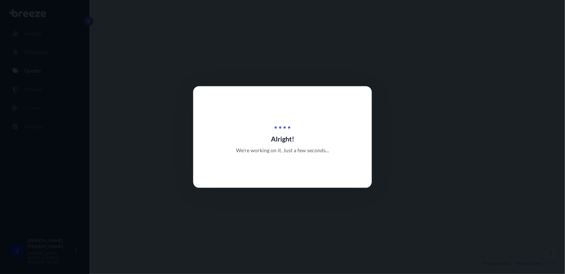
select select "Road"
select select "1"
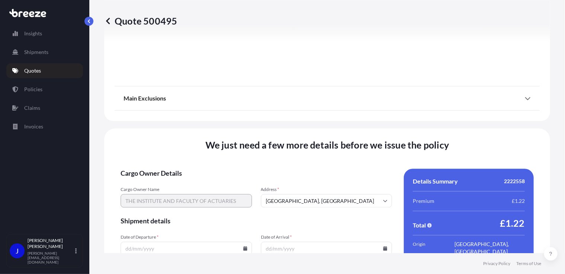
scroll to position [928, 0]
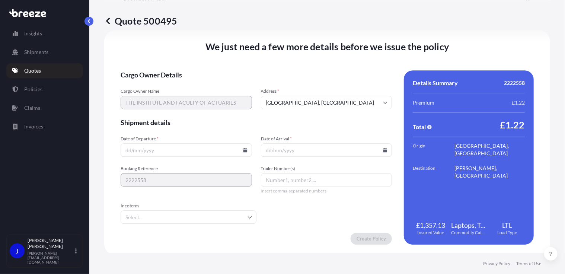
drag, startPoint x: 243, startPoint y: 150, endPoint x: 228, endPoint y: 145, distance: 16.0
click at [243, 150] on icon at bounding box center [245, 150] width 4 height 4
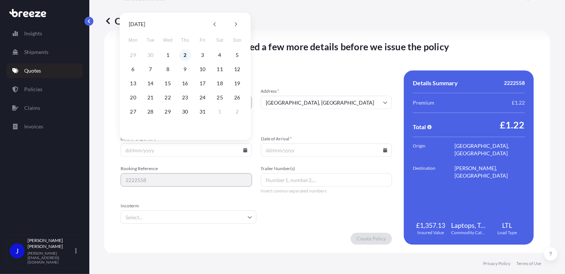
click at [186, 54] on button "2" at bounding box center [185, 55] width 12 height 12
type input "[DATE]"
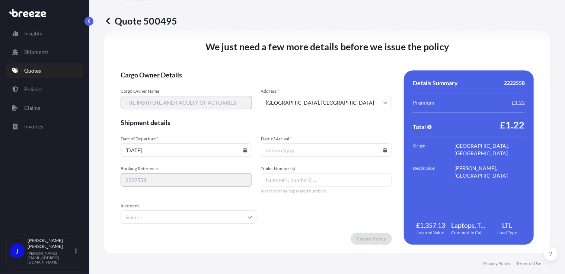
click at [384, 150] on icon at bounding box center [386, 150] width 4 height 4
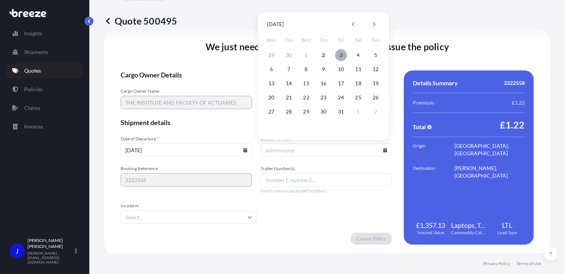
click at [339, 55] on button "3" at bounding box center [341, 55] width 12 height 12
type input "[DATE]"
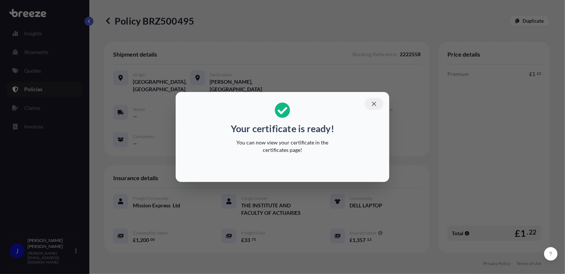
click at [377, 104] on icon "button" at bounding box center [374, 104] width 7 height 7
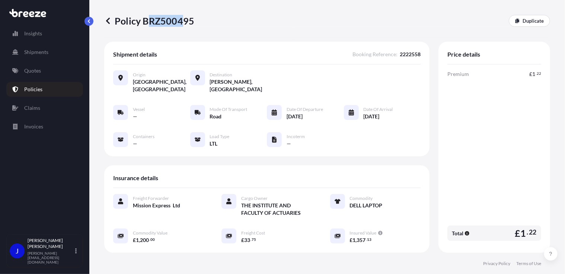
drag, startPoint x: 146, startPoint y: 22, endPoint x: 180, endPoint y: 21, distance: 34.3
click at [180, 21] on p "Policy BRZ500495" at bounding box center [149, 21] width 90 height 12
drag, startPoint x: 180, startPoint y: 21, endPoint x: 185, endPoint y: 7, distance: 14.6
click at [185, 7] on div "Policy BRZ500495 Duplicate" at bounding box center [327, 21] width 446 height 42
drag, startPoint x: 143, startPoint y: 22, endPoint x: 191, endPoint y: 22, distance: 48.4
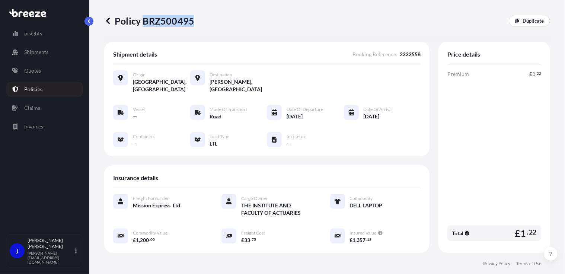
click at [191, 22] on p "Policy BRZ500495" at bounding box center [149, 21] width 90 height 12
copy p "BRZ500495"
click at [30, 74] on link "Quotes" at bounding box center [44, 70] width 77 height 15
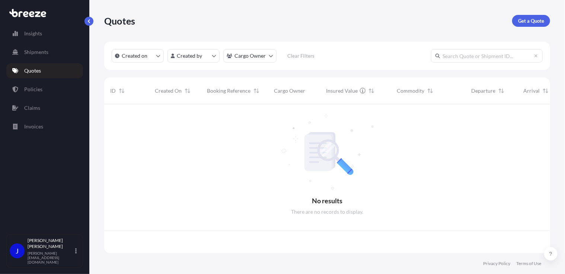
scroll to position [147, 441]
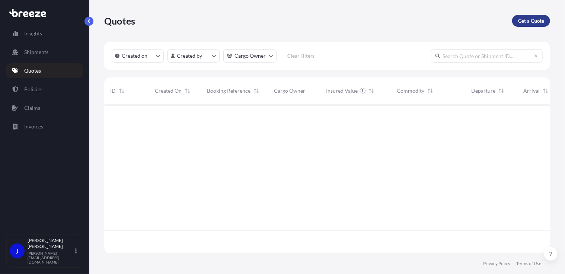
click at [526, 20] on p "Get a Quote" at bounding box center [531, 20] width 26 height 7
select select "Sea"
select select "1"
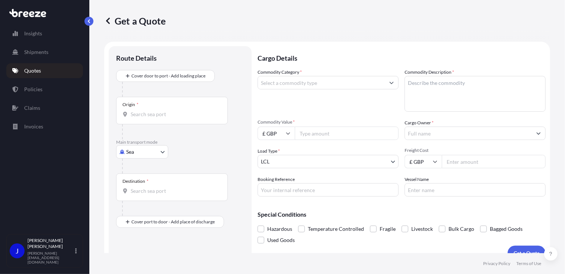
scroll to position [12, 0]
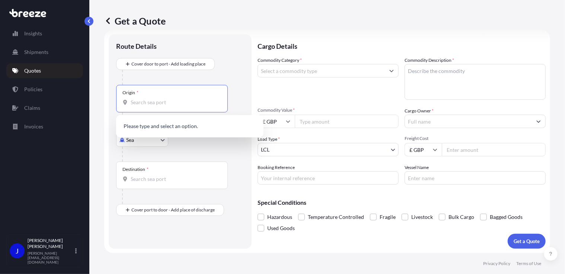
click at [149, 105] on input "Origin *" at bounding box center [175, 102] width 88 height 7
click at [142, 143] on body "0 options available. Insights Shipments Quotes Policies Claims Invoices J [PERS…" at bounding box center [282, 137] width 565 height 274
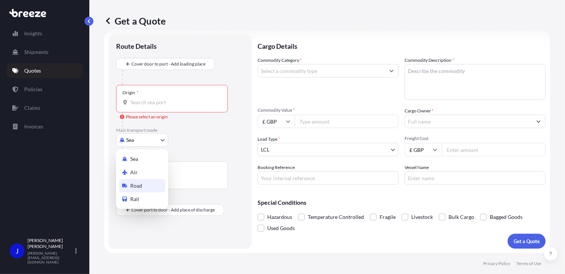
click at [144, 187] on div "Road" at bounding box center [142, 185] width 46 height 13
select select "Road"
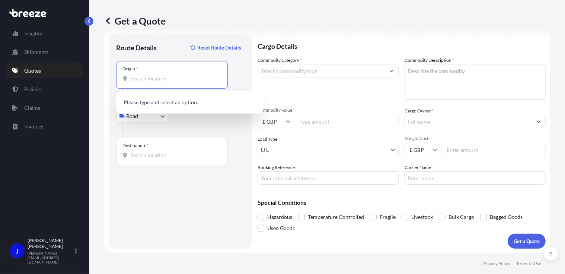
click at [153, 77] on input "Origin *" at bounding box center [175, 78] width 88 height 7
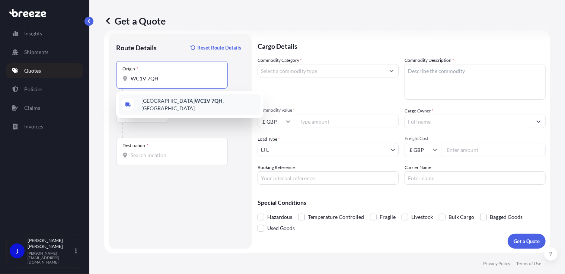
click at [188, 104] on span "London WC1V 7QH , [GEOGRAPHIC_DATA]" at bounding box center [200, 104] width 116 height 15
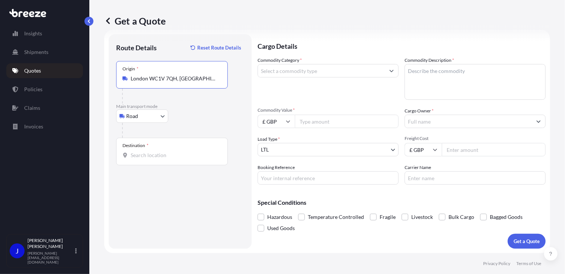
type input "London WC1V 7QH, [GEOGRAPHIC_DATA]"
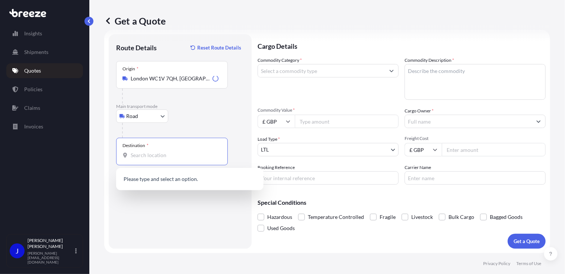
click at [157, 156] on input "Destination *" at bounding box center [175, 155] width 88 height 7
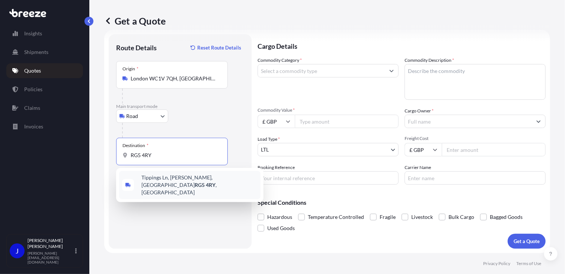
click at [161, 183] on span "[STREET_ADDRESS][PERSON_NAME]" at bounding box center [200, 185] width 116 height 22
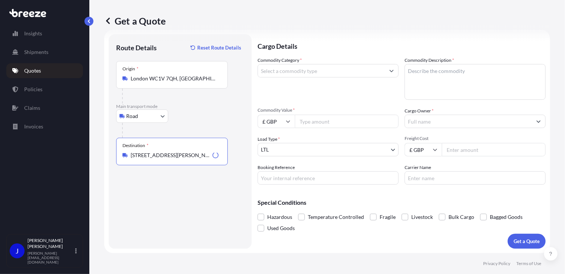
type input "[STREET_ADDRESS][PERSON_NAME]"
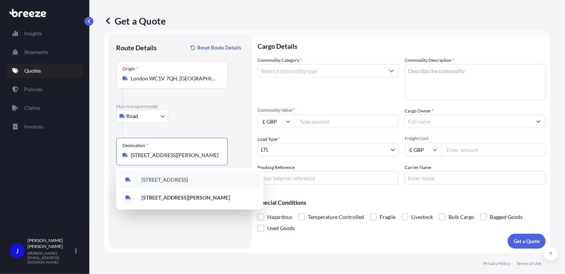
click at [325, 126] on input "Commodity Value *" at bounding box center [347, 121] width 104 height 13
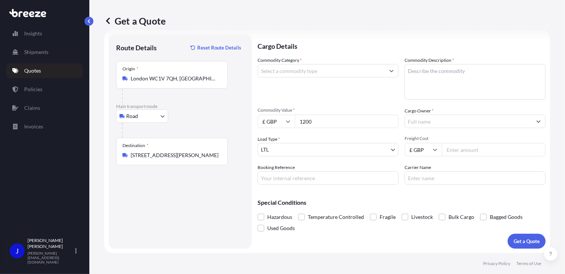
type input "1200"
click at [371, 76] on div at bounding box center [328, 70] width 141 height 13
click at [372, 71] on input "Commodity Category *" at bounding box center [321, 70] width 127 height 13
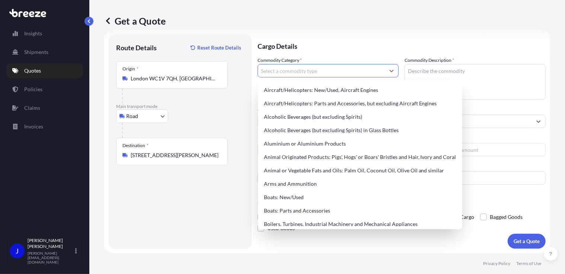
click at [361, 75] on input "Commodity Category *" at bounding box center [321, 70] width 127 height 13
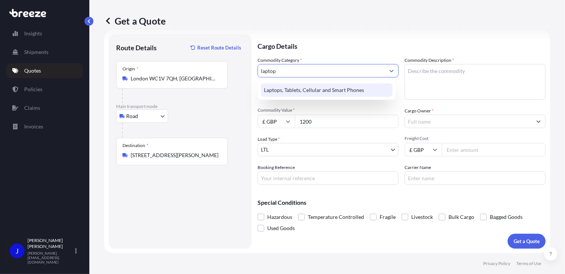
click at [358, 84] on div "Laptops, Tablets, Cellular and Smart Phones" at bounding box center [327, 89] width 132 height 13
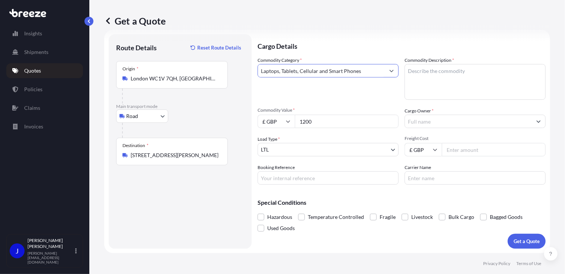
type input "Laptops, Tablets, Cellular and Smart Phones"
click at [427, 69] on textarea "Commodity Description *" at bounding box center [475, 82] width 141 height 36
drag, startPoint x: 425, startPoint y: 71, endPoint x: 389, endPoint y: 74, distance: 35.5
click at [389, 74] on div "Commodity Category * Laptops, Tablets, Cellular and Smart Phones Commodity Desc…" at bounding box center [402, 121] width 288 height 128
type textarea "LAPTOP"
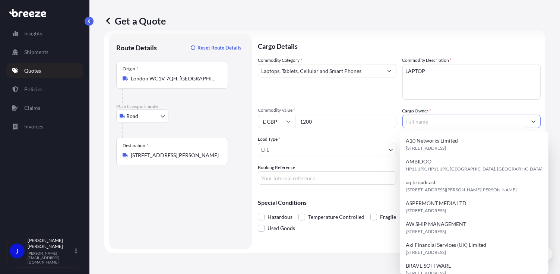
click at [424, 124] on input "Cargo Owner *" at bounding box center [465, 121] width 124 height 13
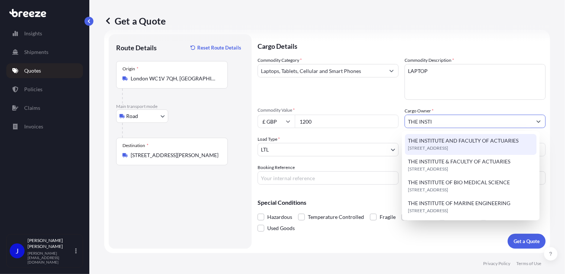
click at [451, 137] on span "THE INSTITUTE AND FACULTY OF ACTUARIES" at bounding box center [463, 140] width 111 height 7
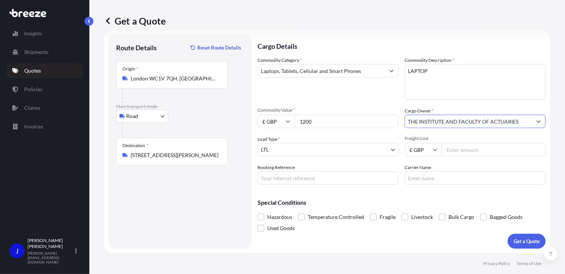
type input "THE INSTITUTE AND FACULTY OF ACTUARIES"
click at [350, 180] on input "Booking Reference" at bounding box center [328, 177] width 141 height 13
type input "2222578"
click at [452, 147] on input "Freight Cost" at bounding box center [494, 149] width 104 height 13
type input "33.75"
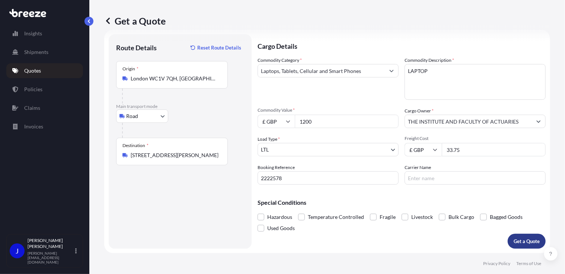
click at [524, 240] on p "Get a Quote" at bounding box center [527, 241] width 26 height 7
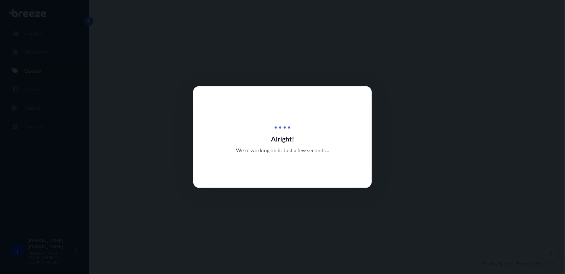
select select "Road"
select select "1"
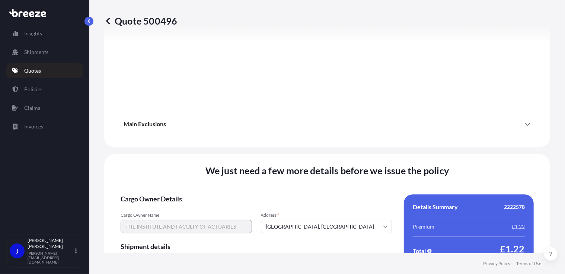
scroll to position [928, 0]
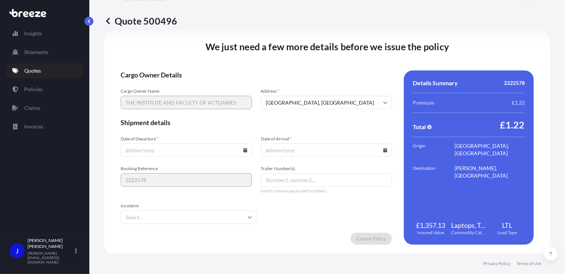
click at [243, 150] on icon at bounding box center [245, 150] width 4 height 4
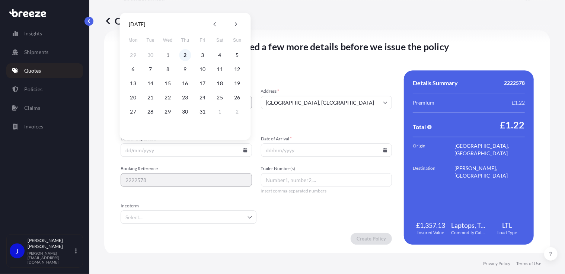
click at [180, 55] on button "2" at bounding box center [185, 55] width 12 height 12
type input "[DATE]"
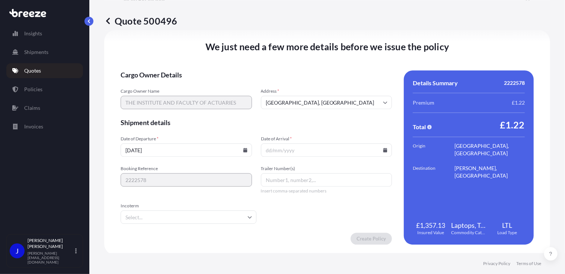
click at [384, 150] on icon at bounding box center [386, 150] width 4 height 4
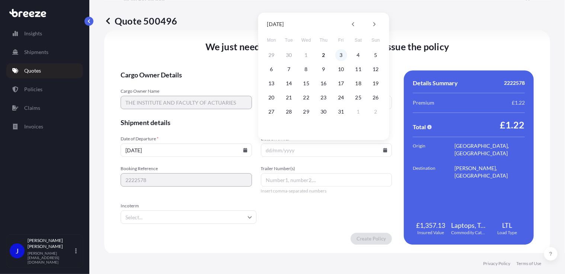
click at [341, 57] on button "3" at bounding box center [341, 55] width 12 height 12
type input "[DATE]"
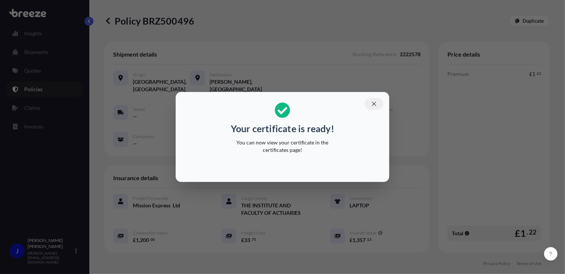
click at [375, 103] on icon "button" at bounding box center [374, 104] width 7 height 7
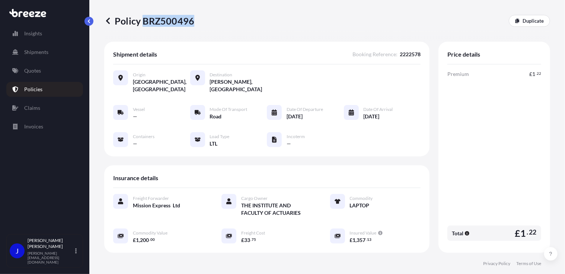
drag, startPoint x: 144, startPoint y: 22, endPoint x: 191, endPoint y: 23, distance: 46.9
click at [191, 23] on p "Policy BRZ500496" at bounding box center [149, 21] width 90 height 12
copy p "BRZ500496"
click at [47, 71] on link "Quotes" at bounding box center [44, 70] width 77 height 15
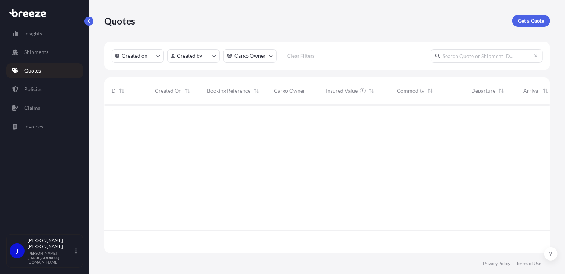
scroll to position [147, 441]
click at [534, 22] on p "Get a Quote" at bounding box center [531, 20] width 26 height 7
select select "Sea"
select select "1"
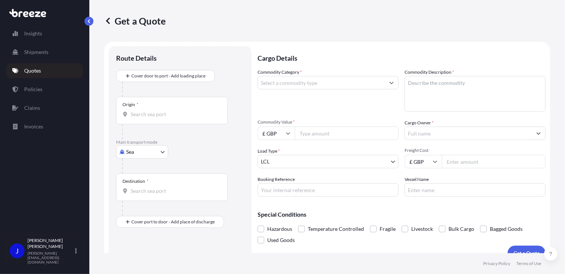
scroll to position [12, 0]
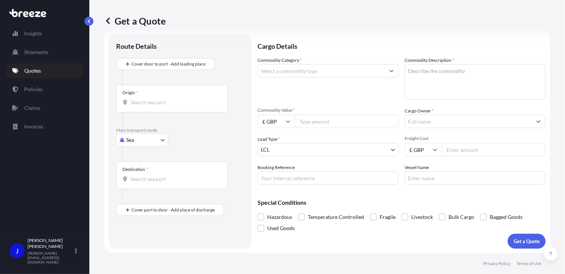
click at [153, 140] on body "Insights Shipments Quotes Policies Claims Invoices J [PERSON_NAME] [PERSON_NAME…" at bounding box center [282, 137] width 565 height 274
click at [150, 184] on div "Road" at bounding box center [142, 185] width 46 height 13
select select "Road"
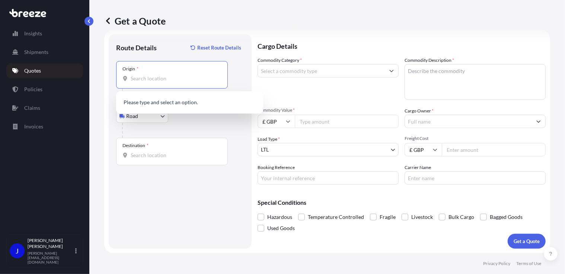
click at [164, 78] on input "Origin *" at bounding box center [175, 78] width 88 height 7
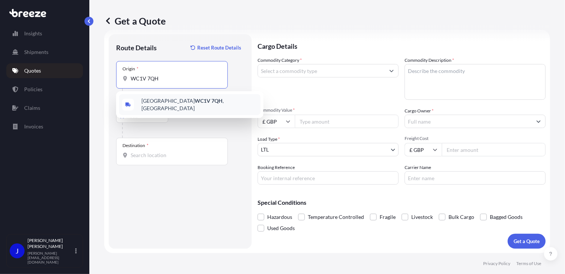
click at [170, 98] on div "London WC1V 7QH , [GEOGRAPHIC_DATA]" at bounding box center [190, 104] width 142 height 21
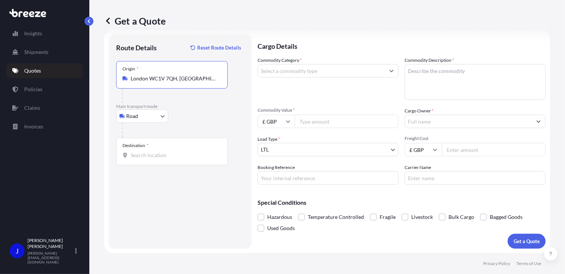
type input "London WC1V 7QH, [GEOGRAPHIC_DATA]"
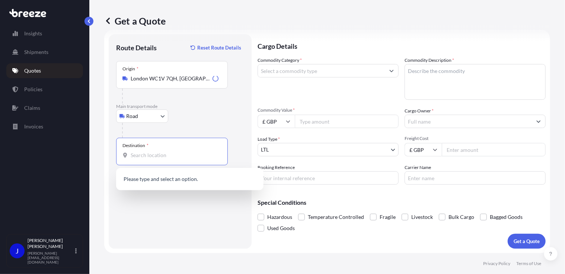
click at [161, 159] on input "Destination *" at bounding box center [175, 155] width 88 height 7
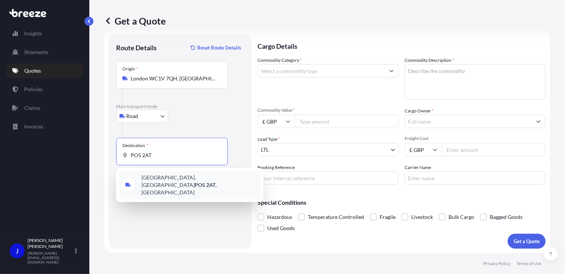
click at [165, 176] on span "[STREET_ADDRESS]" at bounding box center [200, 185] width 116 height 22
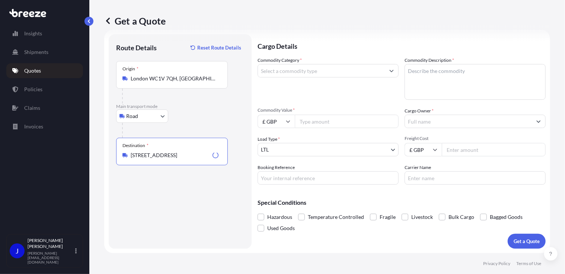
type input "[STREET_ADDRESS]"
click at [290, 76] on input "Commodity Category *" at bounding box center [321, 70] width 127 height 13
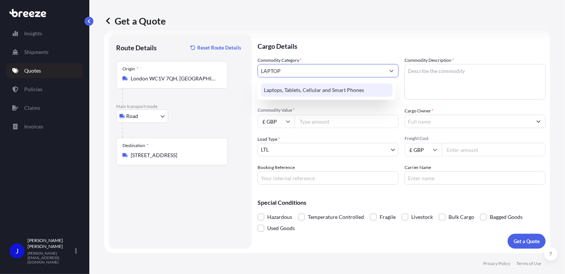
click at [317, 92] on div "Laptops, Tablets, Cellular and Smart Phones" at bounding box center [327, 89] width 132 height 13
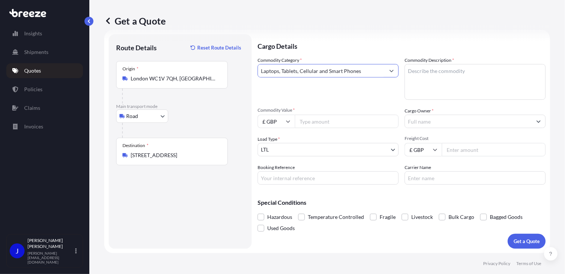
type input "Laptops, Tablets, Cellular and Smart Phones"
click at [432, 69] on textarea "Commodity Description *" at bounding box center [475, 82] width 141 height 36
type textarea "S"
type textarea "DELL LAPTOP"
click at [335, 118] on input "Commodity Value *" at bounding box center [347, 121] width 104 height 13
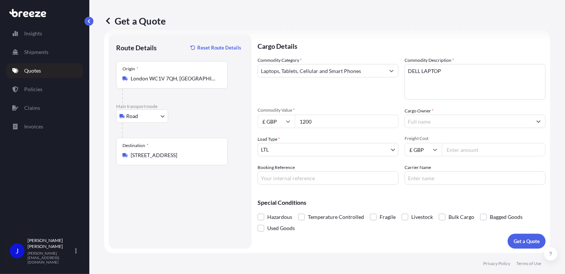
type input "1200"
click at [414, 122] on input "Cargo Owner *" at bounding box center [468, 121] width 127 height 13
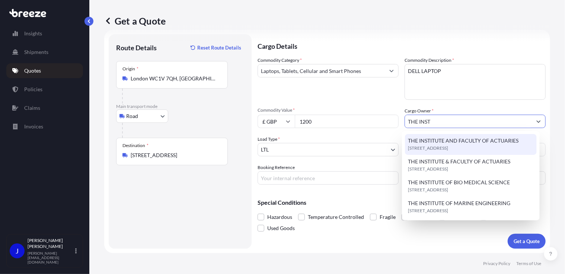
click at [444, 141] on span "THE INSTITUTE AND FACULTY OF ACTUARIES" at bounding box center [463, 140] width 111 height 7
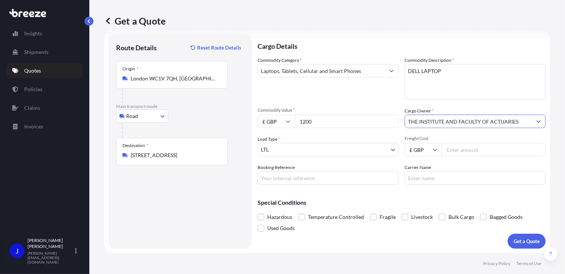
type input "THE INSTITUTE AND FACULTY OF ACTUARIES"
click at [341, 178] on input "Booking Reference" at bounding box center [328, 177] width 141 height 13
click at [301, 178] on input "222" at bounding box center [328, 177] width 141 height 13
type input "2222592"
click at [457, 150] on input "Freight Cost" at bounding box center [494, 149] width 104 height 13
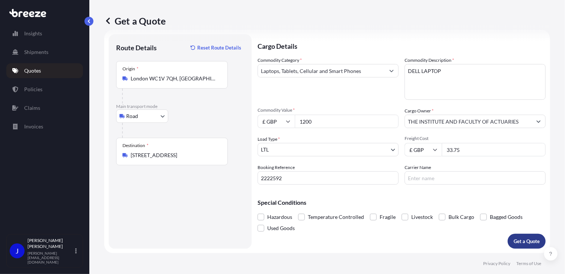
type input "33.75"
click at [537, 242] on button "Get a Quote" at bounding box center [527, 241] width 38 height 15
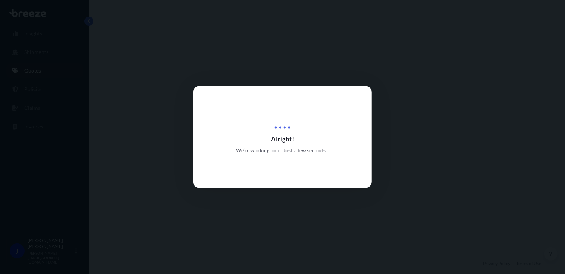
select select "Road"
select select "1"
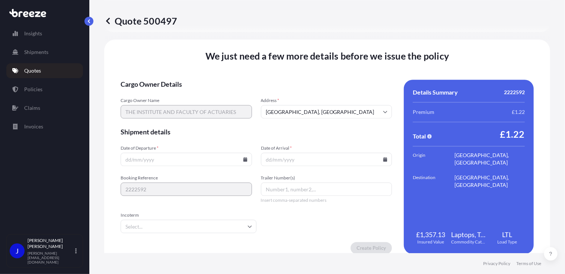
scroll to position [928, 0]
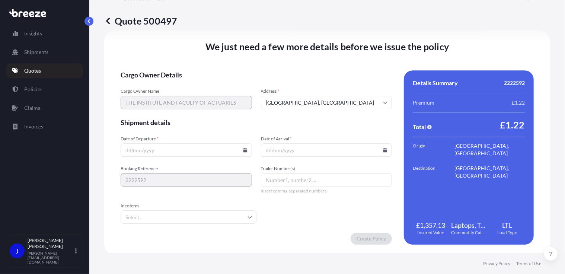
click at [245, 151] on icon at bounding box center [245, 150] width 4 height 4
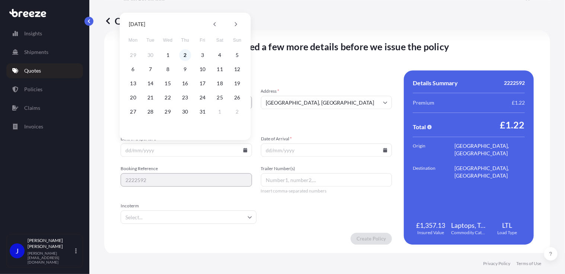
click at [184, 52] on button "2" at bounding box center [185, 55] width 12 height 12
type input "[DATE]"
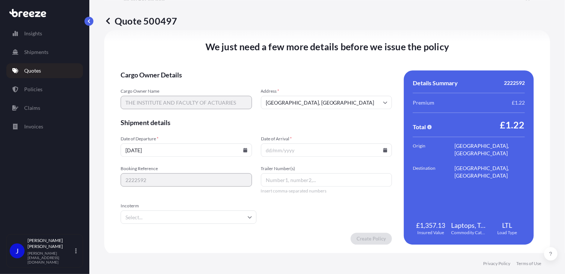
click at [384, 150] on icon at bounding box center [386, 150] width 4 height 4
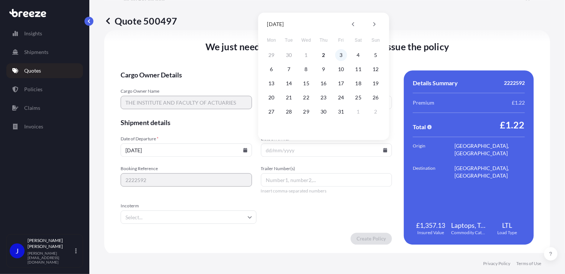
click at [340, 57] on button "3" at bounding box center [341, 55] width 12 height 12
type input "[DATE]"
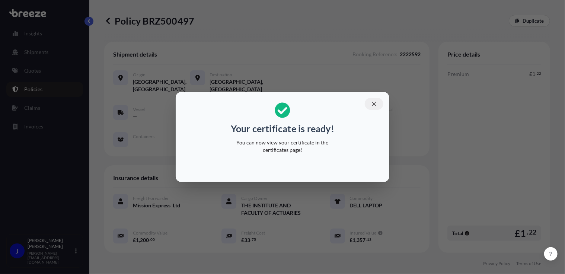
click at [375, 102] on icon "button" at bounding box center [374, 104] width 7 height 7
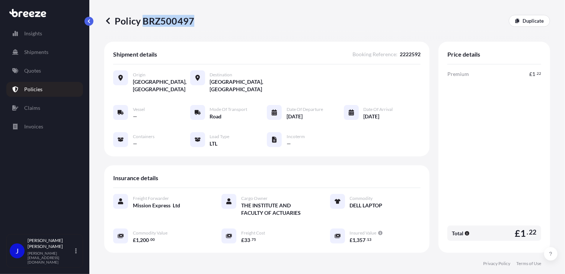
drag, startPoint x: 143, startPoint y: 22, endPoint x: 192, endPoint y: 25, distance: 49.2
click at [192, 25] on p "Policy BRZ500497" at bounding box center [149, 21] width 90 height 12
copy p "BRZ500497"
click at [38, 71] on p "Quotes" at bounding box center [32, 70] width 17 height 7
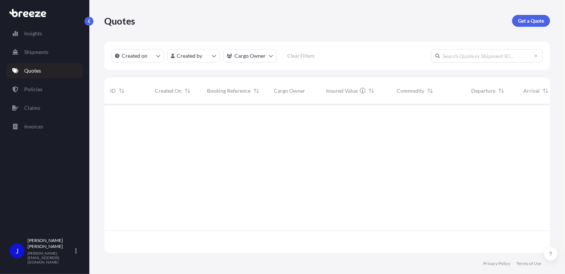
scroll to position [147, 441]
click at [543, 21] on p "Get a Quote" at bounding box center [531, 20] width 26 height 7
select select "Sea"
select select "1"
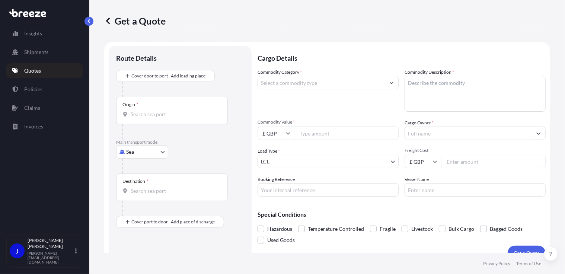
scroll to position [12, 0]
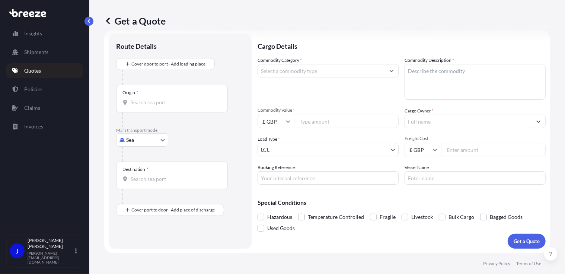
click at [162, 139] on body "Insights Shipments Quotes Policies Claims Invoices J [PERSON_NAME] [PERSON_NAME…" at bounding box center [282, 137] width 565 height 274
click at [144, 185] on div "Road" at bounding box center [142, 185] width 46 height 13
select select "Road"
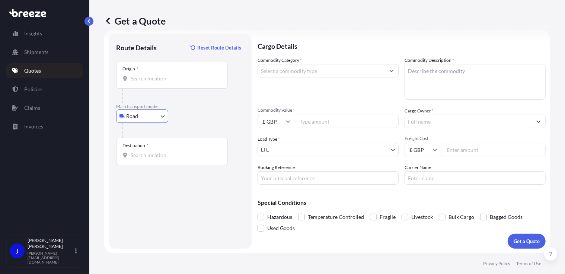
click at [157, 79] on input "Origin *" at bounding box center [175, 78] width 88 height 7
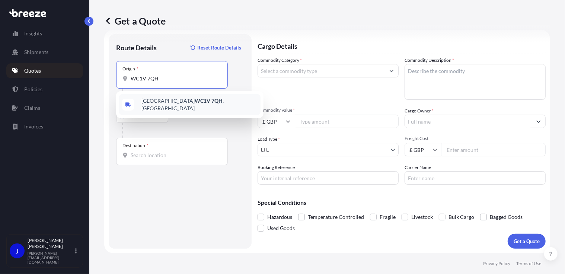
click at [159, 102] on span "London WC1V 7QH , [GEOGRAPHIC_DATA]" at bounding box center [200, 104] width 116 height 15
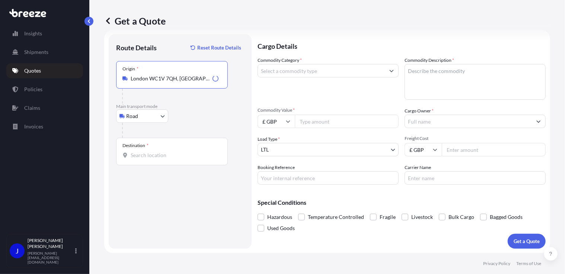
type input "London WC1V 7QH, [GEOGRAPHIC_DATA]"
click at [165, 156] on input "Destination *" at bounding box center [175, 155] width 88 height 7
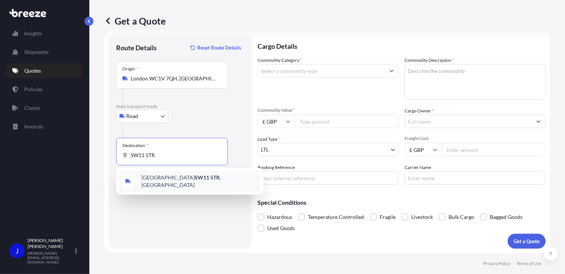
click at [174, 181] on span "[STREET_ADDRESS]" at bounding box center [200, 181] width 116 height 15
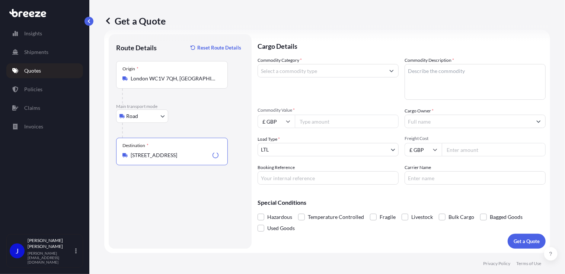
type input "[STREET_ADDRESS]"
click at [285, 74] on input "Commodity Category *" at bounding box center [321, 70] width 127 height 13
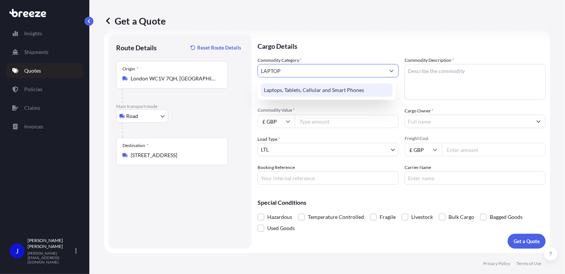
click at [294, 85] on div "Laptops, Tablets, Cellular and Smart Phones" at bounding box center [327, 89] width 132 height 13
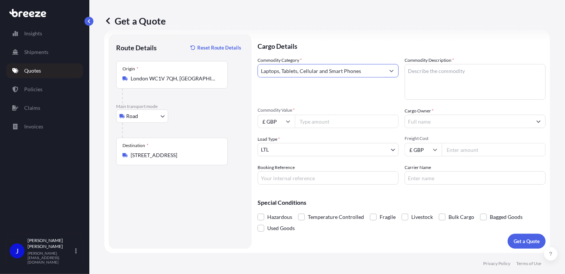
type input "Laptops, Tablets, Cellular and Smart Phones"
click at [425, 68] on textarea "Commodity Description *" at bounding box center [475, 82] width 141 height 36
type textarea "LAPTOP"
click at [325, 126] on input "Commodity Value *" at bounding box center [347, 121] width 104 height 13
type input "1200.00"
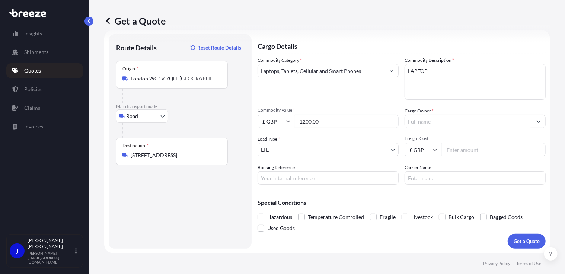
click at [434, 123] on input "Cargo Owner *" at bounding box center [468, 121] width 127 height 13
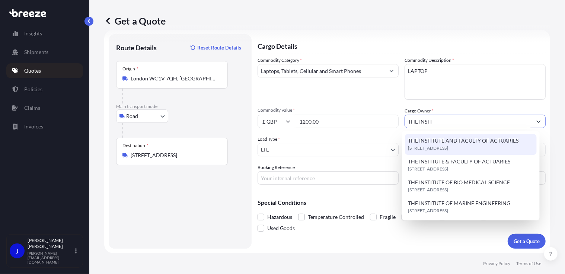
click at [463, 138] on span "THE INSTITUTE AND FACULTY OF ACTUARIES" at bounding box center [463, 140] width 111 height 7
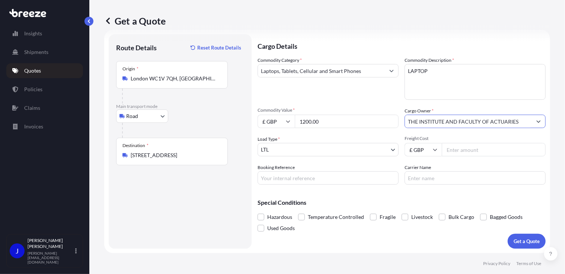
type input "THE INSTITUTE AND FACULTY OF ACTUARIES"
click at [338, 178] on input "Booking Reference" at bounding box center [328, 177] width 141 height 13
type input "2222628"
click at [462, 147] on input "Freight Cost" at bounding box center [494, 149] width 104 height 13
type input "33.75"
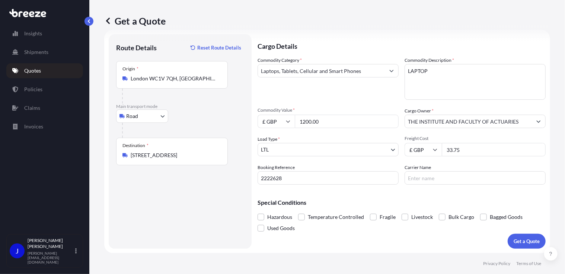
click at [407, 195] on div "Special Conditions Hazardous Temperature Controlled Fragile Livestock Bulk Carg…" at bounding box center [402, 212] width 288 height 43
click at [527, 246] on button "Get a Quote" at bounding box center [527, 241] width 38 height 15
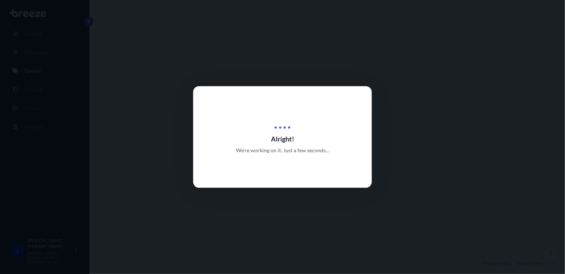
select select "Road"
select select "1"
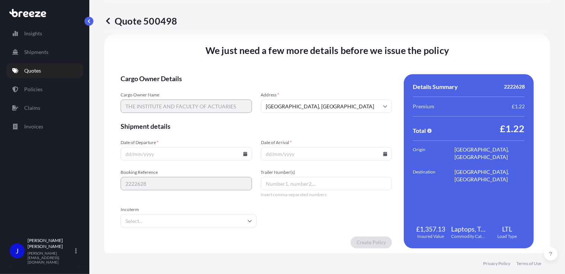
scroll to position [928, 0]
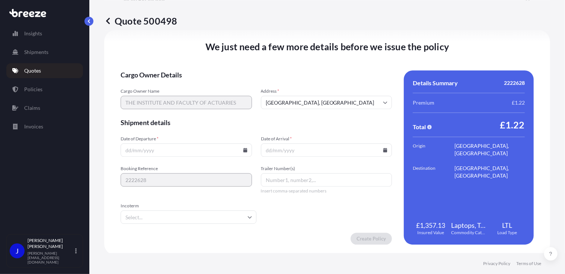
click at [244, 148] on icon at bounding box center [245, 150] width 4 height 4
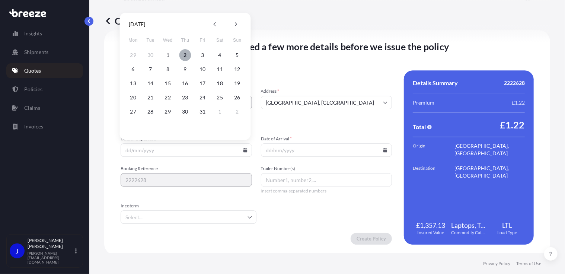
click at [184, 53] on button "2" at bounding box center [185, 55] width 12 height 12
type input "[DATE]"
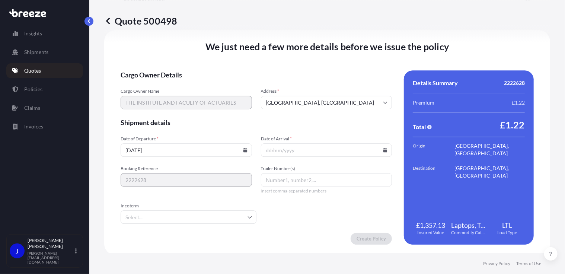
click at [384, 150] on icon at bounding box center [386, 150] width 4 height 4
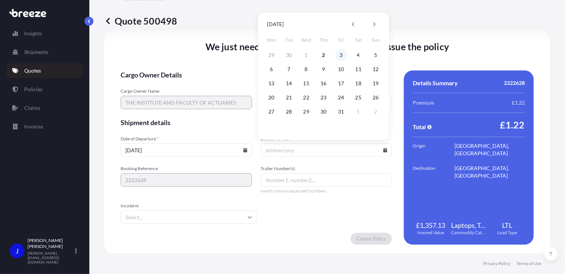
click at [341, 55] on button "3" at bounding box center [341, 55] width 12 height 12
type input "[DATE]"
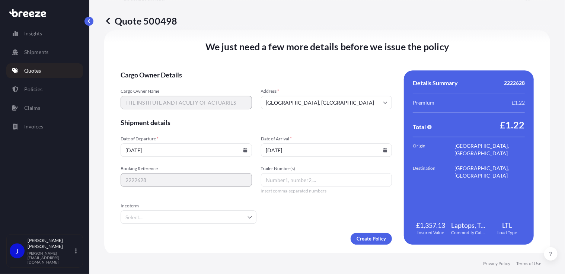
click at [307, 220] on form "Cargo Owner Details Cargo Owner Name THE INSTITUTE AND FACULTY OF ACTUARIES Add…" at bounding box center [256, 157] width 271 height 174
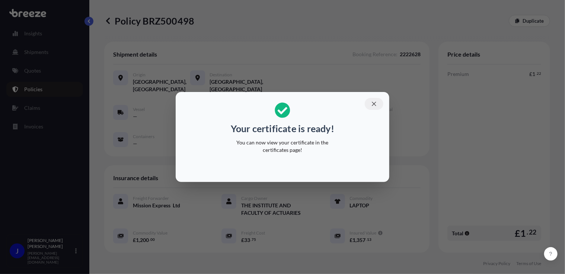
click at [374, 104] on icon "button" at bounding box center [374, 104] width 4 height 4
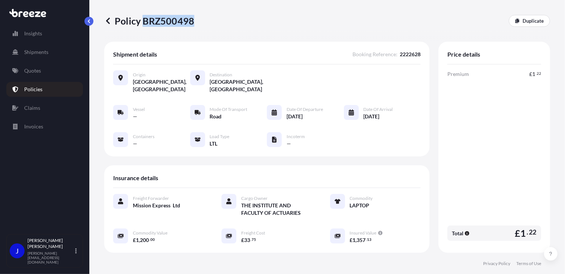
drag, startPoint x: 144, startPoint y: 22, endPoint x: 192, endPoint y: 21, distance: 47.7
click at [192, 21] on p "Policy BRZ500498" at bounding box center [149, 21] width 90 height 12
copy p "BRZ500498"
click at [42, 74] on link "Quotes" at bounding box center [44, 70] width 77 height 15
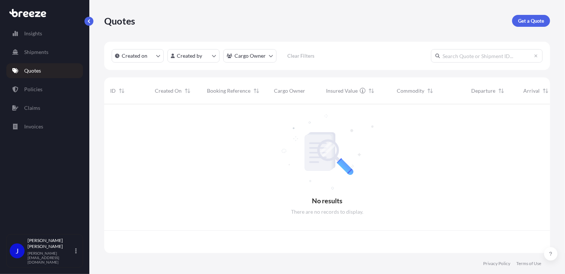
scroll to position [147, 441]
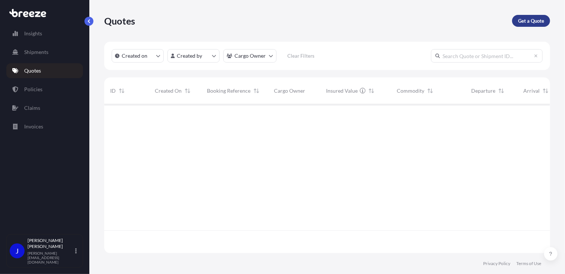
click at [535, 18] on p "Get a Quote" at bounding box center [531, 20] width 26 height 7
select select "Sea"
select select "1"
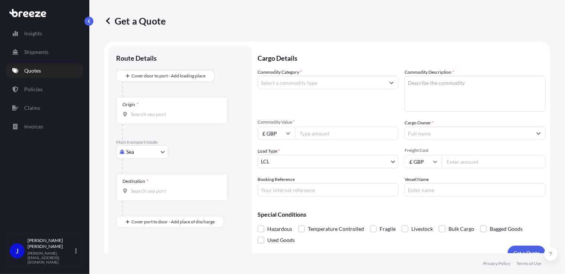
scroll to position [12, 0]
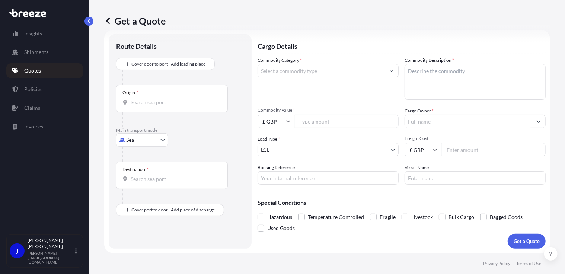
click at [155, 137] on body "Insights Shipments Quotes Policies Claims Invoices J [PERSON_NAME] [PERSON_NAME…" at bounding box center [282, 137] width 565 height 274
click at [147, 186] on div "Road" at bounding box center [142, 185] width 46 height 13
select select "Road"
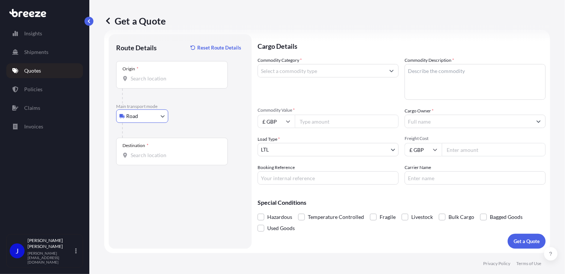
click at [152, 83] on div "Origin *" at bounding box center [172, 75] width 112 height 28
click at [152, 82] on input "Origin *" at bounding box center [175, 78] width 88 height 7
type input "London WC1V 7QH, [GEOGRAPHIC_DATA]"
click at [151, 158] on input "Destination *" at bounding box center [175, 155] width 88 height 7
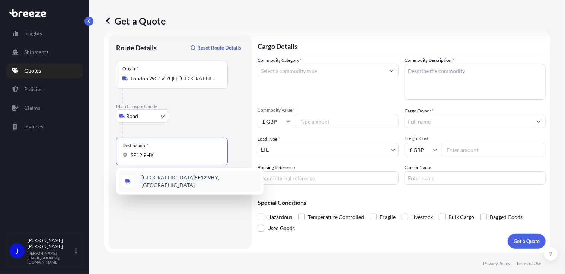
click at [161, 176] on span "[STREET_ADDRESS]" at bounding box center [200, 181] width 116 height 15
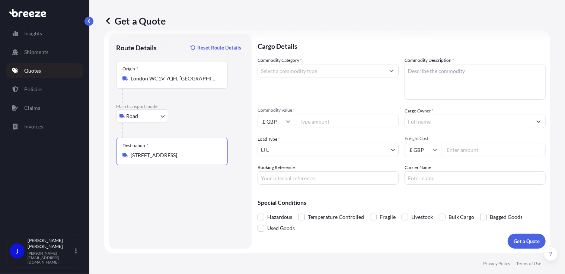
type input "[STREET_ADDRESS]"
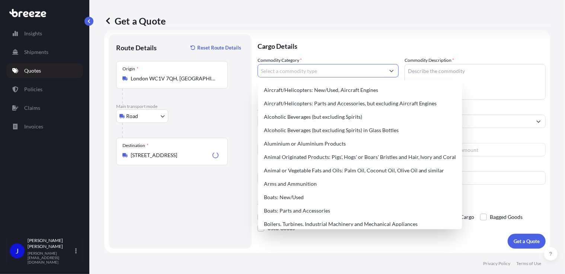
click at [298, 67] on input "Commodity Category *" at bounding box center [321, 70] width 127 height 13
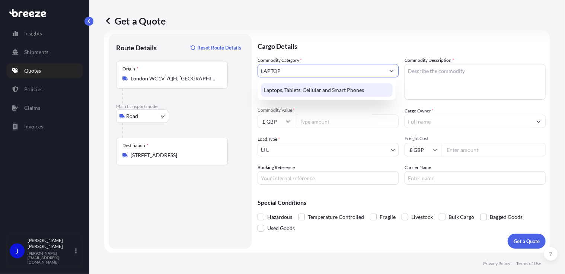
click at [301, 86] on div "Laptops, Tablets, Cellular and Smart Phones" at bounding box center [327, 89] width 132 height 13
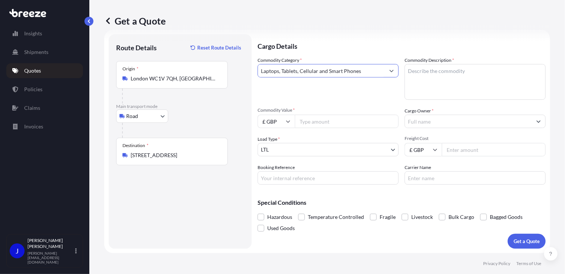
type input "Laptops, Tablets, Cellular and Smart Phones"
click at [423, 74] on textarea "Commodity Description *" at bounding box center [475, 82] width 141 height 36
click at [428, 70] on textarea "DELL LA[PTOP" at bounding box center [475, 82] width 141 height 36
type textarea "DELL LAPTOP"
click at [335, 124] on input "Commodity Value *" at bounding box center [347, 121] width 104 height 13
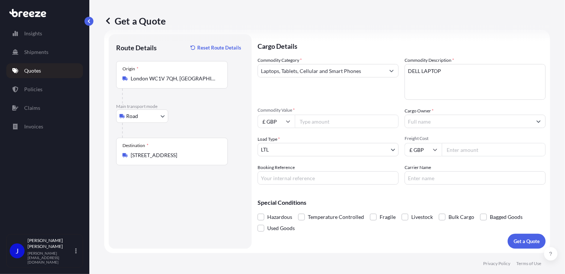
click at [352, 124] on input "Commodity Value *" at bounding box center [347, 121] width 104 height 13
type input "1200.00"
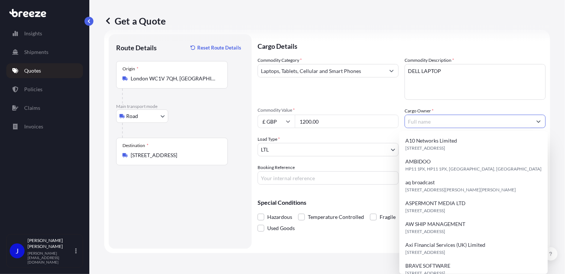
click at [448, 119] on input "Cargo Owner *" at bounding box center [468, 121] width 127 height 13
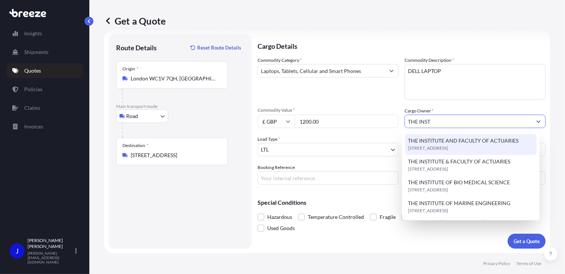
click at [455, 142] on span "THE INSTITUTE AND FACULTY OF ACTUARIES" at bounding box center [463, 140] width 111 height 7
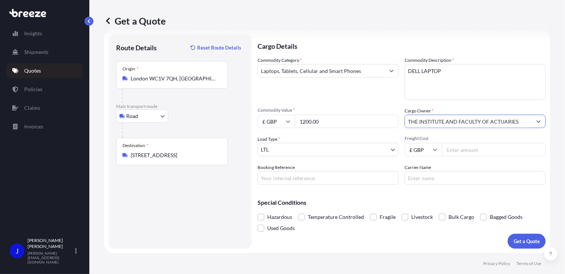
type input "THE INSTITUTE AND FACULTY OF ACTUARIES"
click at [296, 178] on input "Booking Reference" at bounding box center [328, 177] width 141 height 13
type input "2222646"
click at [459, 150] on input "Freight Cost" at bounding box center [494, 149] width 104 height 13
type input "33.75"
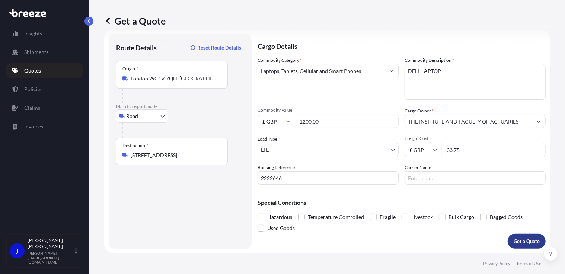
click at [523, 239] on p "Get a Quote" at bounding box center [527, 241] width 26 height 7
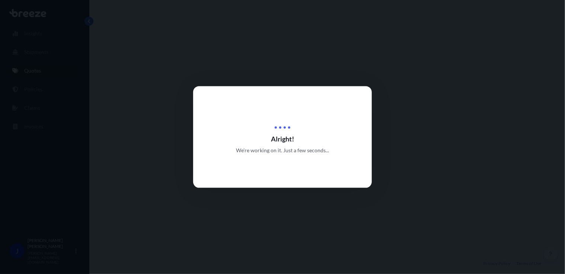
select select "Road"
select select "1"
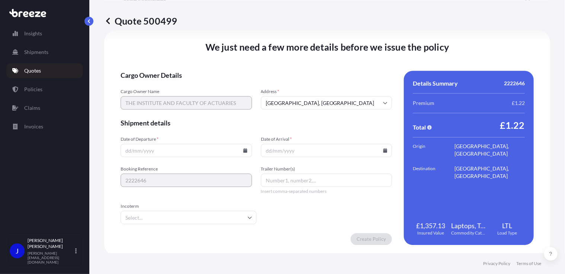
scroll to position [928, 0]
click at [245, 151] on icon at bounding box center [245, 150] width 4 height 4
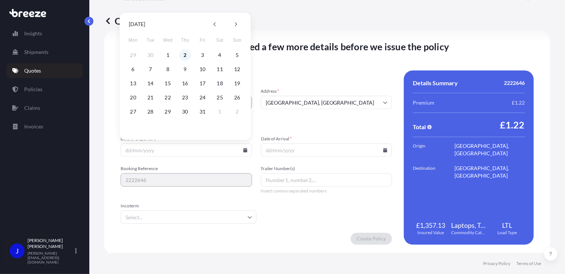
click at [184, 56] on button "2" at bounding box center [185, 55] width 12 height 12
type input "[DATE]"
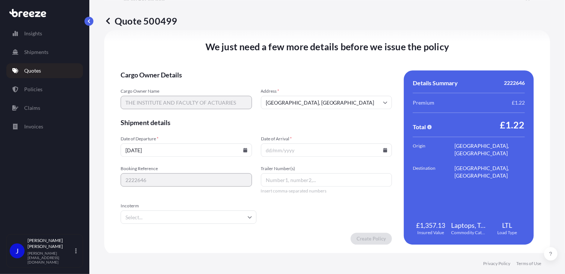
click at [384, 149] on icon at bounding box center [386, 150] width 4 height 4
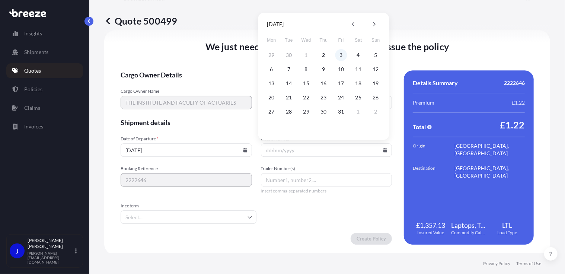
click at [341, 55] on button "3" at bounding box center [341, 55] width 12 height 12
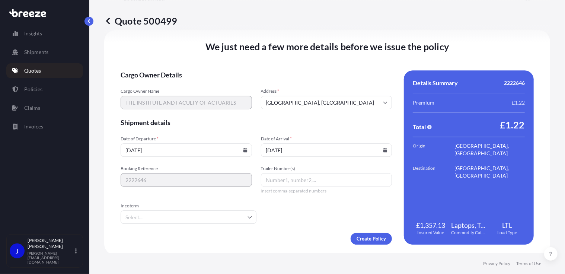
type input "[DATE]"
click at [317, 213] on form "Cargo Owner Details Cargo Owner Name THE INSTITUTE AND FACULTY OF ACTUARIES Add…" at bounding box center [256, 157] width 271 height 174
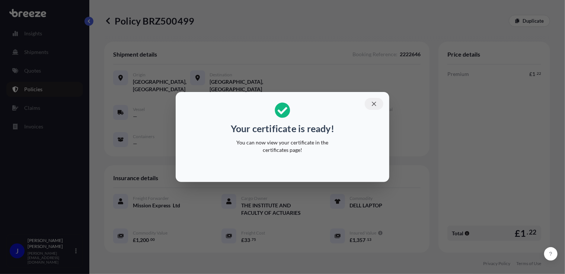
click at [375, 103] on icon "button" at bounding box center [374, 104] width 4 height 4
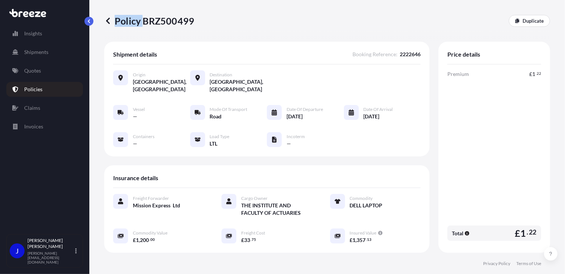
drag, startPoint x: 143, startPoint y: 19, endPoint x: 196, endPoint y: 19, distance: 52.1
click at [196, 19] on div "Policy BRZ500499 Duplicate" at bounding box center [327, 21] width 446 height 12
drag, startPoint x: 196, startPoint y: 19, endPoint x: 158, endPoint y: 30, distance: 39.0
click at [165, 35] on div "Policy BRZ500499 Duplicate" at bounding box center [327, 21] width 446 height 42
drag, startPoint x: 143, startPoint y: 22, endPoint x: 192, endPoint y: 23, distance: 49.5
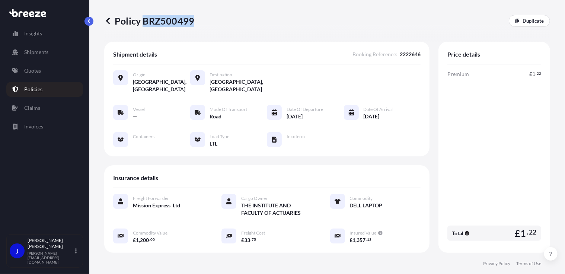
click at [192, 23] on p "Policy BRZ500499" at bounding box center [149, 21] width 90 height 12
copy p "BRZ500499"
drag, startPoint x: 182, startPoint y: 15, endPoint x: 136, endPoint y: 25, distance: 47.3
click at [162, 33] on div "Policy BRZ500499 Duplicate" at bounding box center [327, 21] width 446 height 42
drag, startPoint x: 142, startPoint y: 19, endPoint x: 193, endPoint y: 21, distance: 50.3
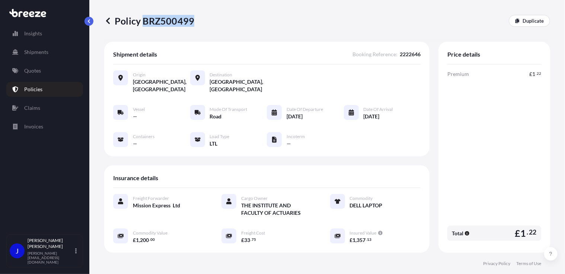
click at [193, 21] on p "Policy BRZ500499" at bounding box center [149, 21] width 90 height 12
copy p "BRZ500499"
click at [155, 31] on div "Policy BRZ500499 Duplicate" at bounding box center [327, 21] width 446 height 42
drag, startPoint x: 144, startPoint y: 19, endPoint x: 192, endPoint y: 20, distance: 47.7
click at [192, 20] on p "Policy BRZ500499" at bounding box center [149, 21] width 90 height 12
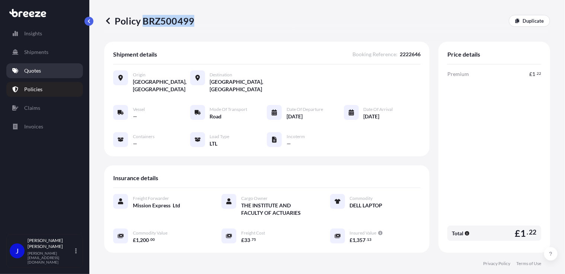
click at [49, 70] on link "Quotes" at bounding box center [44, 70] width 77 height 15
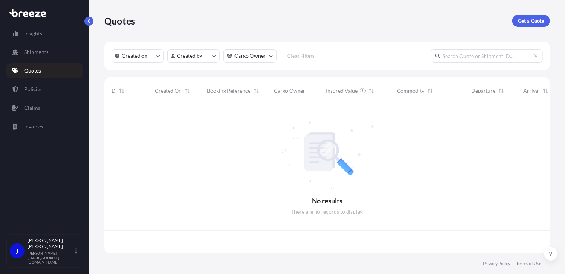
scroll to position [147, 441]
click at [539, 19] on p "Get a Quote" at bounding box center [531, 20] width 26 height 7
select select "Sea"
select select "1"
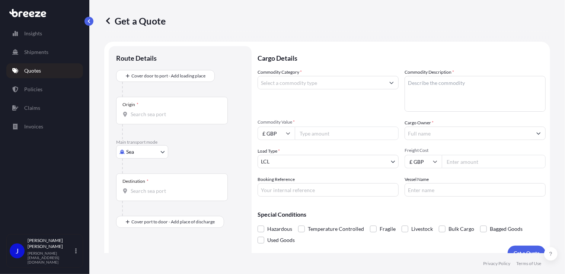
scroll to position [12, 0]
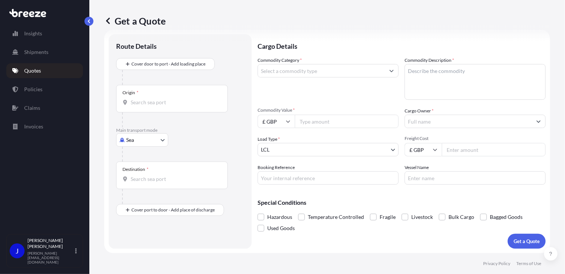
click at [155, 138] on body "Insights Shipments Quotes Policies Claims Invoices J [PERSON_NAME] [PERSON_NAME…" at bounding box center [282, 137] width 565 height 274
click at [145, 185] on div "Road" at bounding box center [142, 185] width 46 height 13
select select "Road"
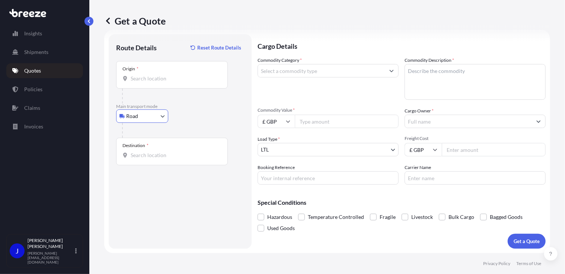
click at [155, 79] on input "Origin *" at bounding box center [175, 78] width 88 height 7
type input "London WC1V 7QH, [GEOGRAPHIC_DATA]"
click at [146, 156] on input "Destination *" at bounding box center [175, 155] width 88 height 7
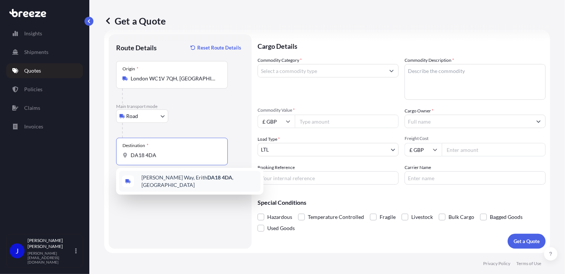
click at [168, 178] on span "[PERSON_NAME][STREET_ADDRESS]" at bounding box center [200, 181] width 116 height 15
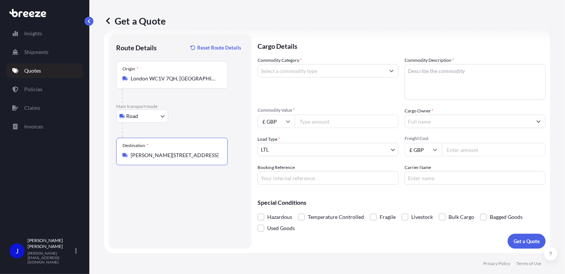
type input "[PERSON_NAME][STREET_ADDRESS]"
click at [301, 73] on input "Commodity Category *" at bounding box center [321, 70] width 127 height 13
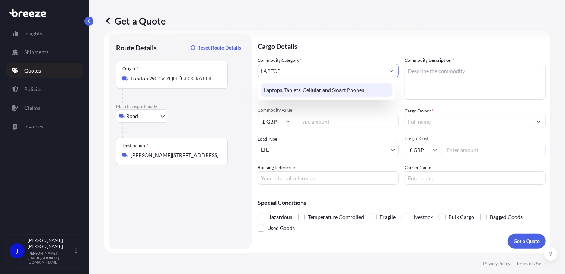
click at [313, 89] on div "Laptops, Tablets, Cellular and Smart Phones" at bounding box center [327, 89] width 132 height 13
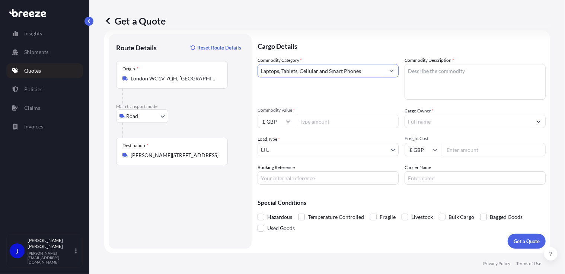
type input "Laptops, Tablets, Cellular and Smart Phones"
click at [414, 71] on textarea "Commodity Description *" at bounding box center [475, 82] width 141 height 36
type textarea "DELL LAPTOP"
click at [354, 127] on input "Commodity Value *" at bounding box center [347, 121] width 104 height 13
type input "1200"
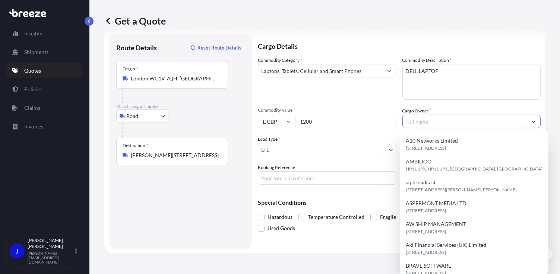
click at [426, 119] on input "Cargo Owner *" at bounding box center [465, 121] width 124 height 13
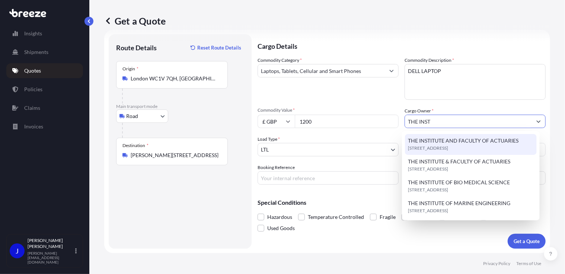
click at [439, 142] on span "THE INSTITUTE AND FACULTY OF ACTUARIES" at bounding box center [463, 140] width 111 height 7
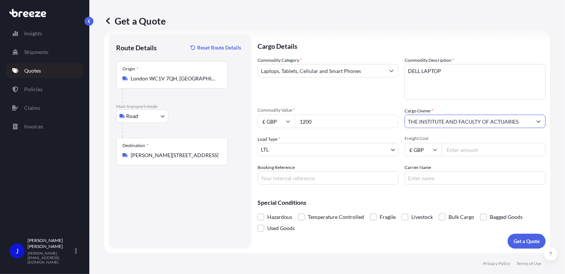
type input "THE INSTITUTE AND FACULTY OF ACTUARIES"
click at [327, 120] on input "1200" at bounding box center [347, 121] width 104 height 13
type input "1200.00"
click at [308, 177] on input "Booking Reference" at bounding box center [328, 177] width 141 height 13
type input "2222757"
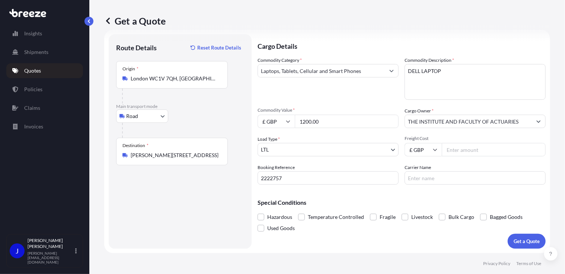
click at [457, 150] on input "Freight Cost" at bounding box center [494, 149] width 104 height 13
type input "33.75"
click at [457, 194] on div "Special Conditions Hazardous Temperature Controlled Fragile Livestock Bulk Carg…" at bounding box center [402, 212] width 288 height 43
click at [526, 240] on p "Get a Quote" at bounding box center [527, 241] width 26 height 7
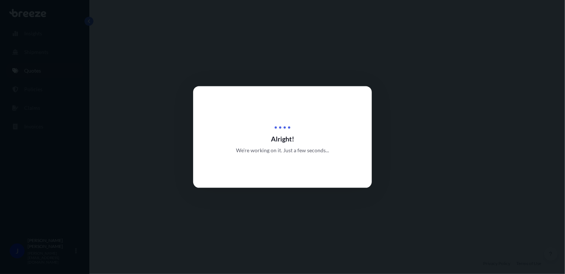
select select "Road"
select select "1"
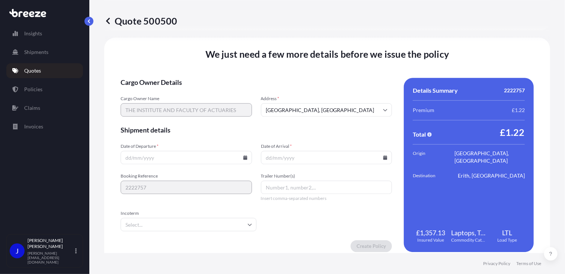
scroll to position [928, 0]
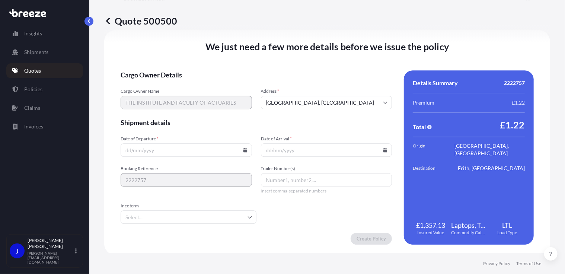
drag, startPoint x: 243, startPoint y: 149, endPoint x: 245, endPoint y: 144, distance: 5.5
click at [244, 149] on icon at bounding box center [245, 150] width 4 height 4
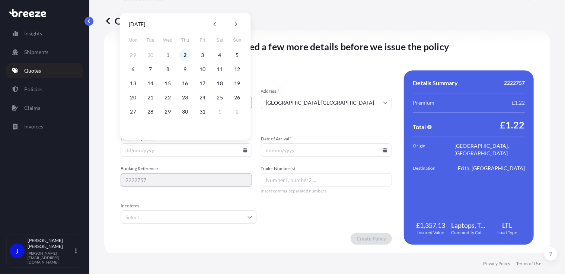
click at [183, 54] on button "2" at bounding box center [185, 55] width 12 height 12
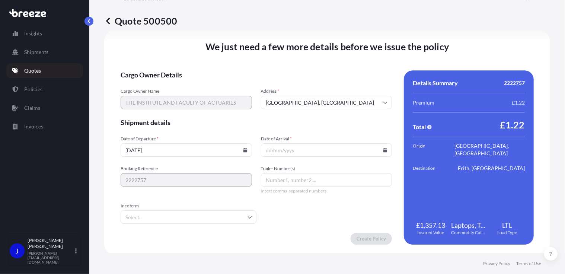
type input "[DATE]"
click at [384, 149] on icon at bounding box center [386, 150] width 4 height 4
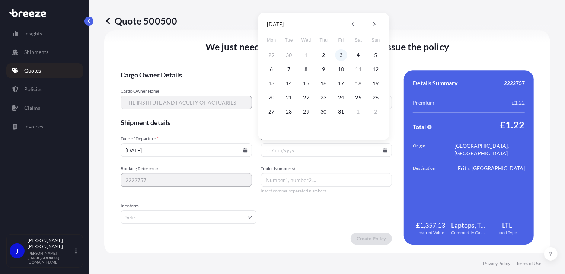
click at [341, 54] on button "3" at bounding box center [341, 55] width 12 height 12
type input "[DATE]"
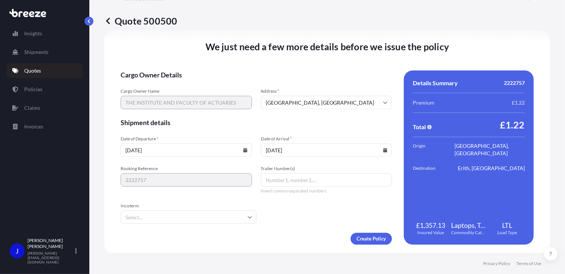
click at [331, 213] on form "Cargo Owner Details Cargo Owner Name THE INSTITUTE AND FACULTY OF ACTUARIES Add…" at bounding box center [256, 157] width 271 height 174
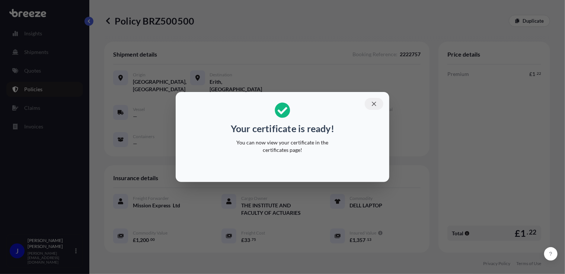
click at [374, 104] on icon "button" at bounding box center [374, 104] width 4 height 4
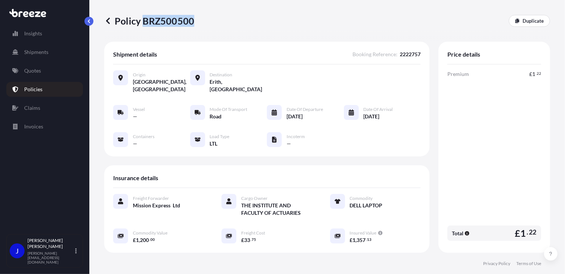
drag, startPoint x: 144, startPoint y: 20, endPoint x: 192, endPoint y: 21, distance: 47.3
click at [192, 21] on p "Policy BRZ500500" at bounding box center [149, 21] width 90 height 12
click at [34, 69] on p "Quotes" at bounding box center [32, 70] width 17 height 7
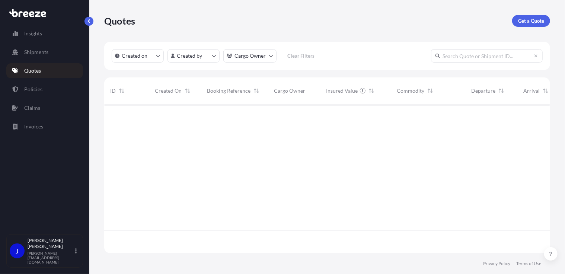
scroll to position [147, 441]
click at [539, 18] on p "Get a Quote" at bounding box center [531, 20] width 26 height 7
select select "Sea"
select select "1"
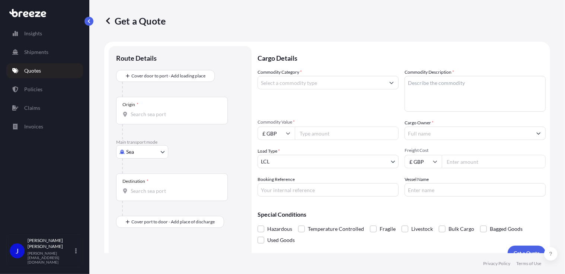
scroll to position [12, 0]
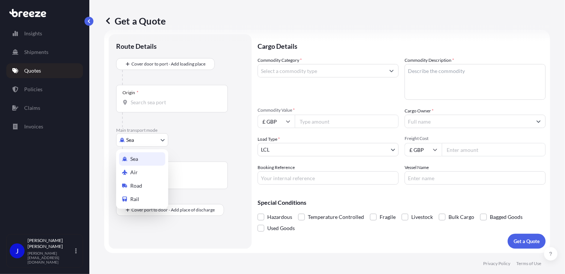
click at [147, 142] on body "Insights Shipments Quotes Policies Claims Invoices J [PERSON_NAME] [PERSON_NAME…" at bounding box center [282, 137] width 565 height 274
click at [143, 184] on div "Road" at bounding box center [142, 185] width 46 height 13
select select "Road"
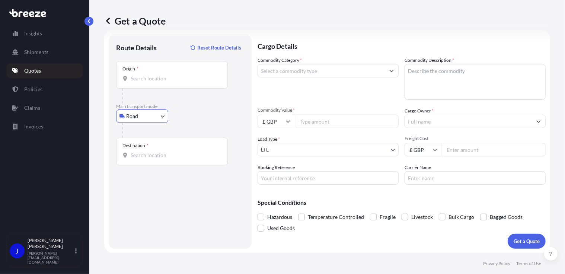
click at [165, 79] on input "Origin *" at bounding box center [175, 78] width 88 height 7
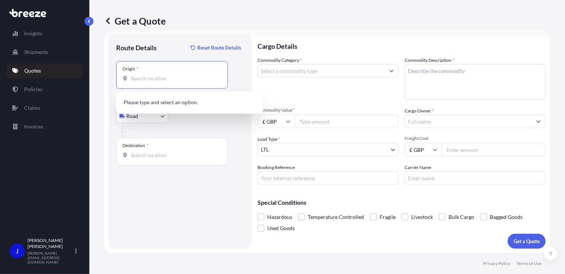
click at [151, 81] on input "Origin *" at bounding box center [175, 78] width 88 height 7
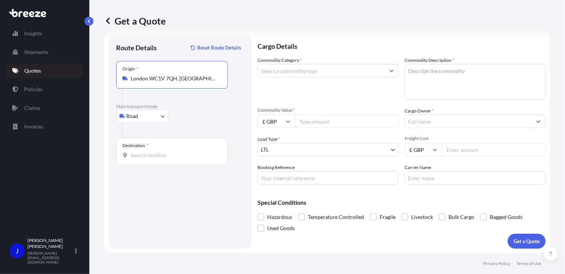
type input "London WC1V 7QH, [GEOGRAPHIC_DATA]"
click at [150, 158] on input "Destination *" at bounding box center [175, 155] width 88 height 7
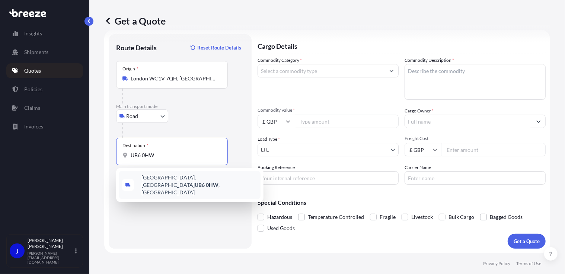
click at [171, 183] on span "[STREET_ADDRESS]" at bounding box center [200, 185] width 116 height 22
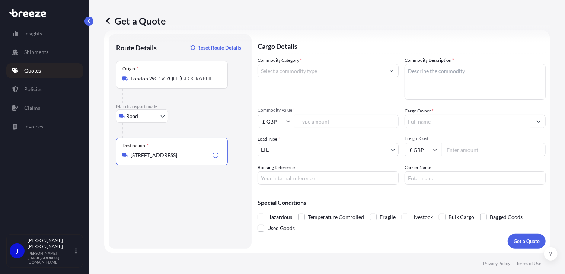
type input "[STREET_ADDRESS]"
click at [299, 75] on input "Commodity Category *" at bounding box center [321, 70] width 127 height 13
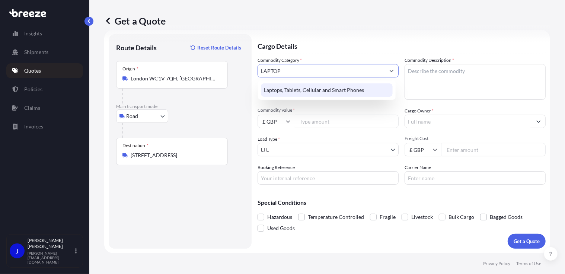
click at [310, 92] on div "Laptops, Tablets, Cellular and Smart Phones" at bounding box center [327, 89] width 132 height 13
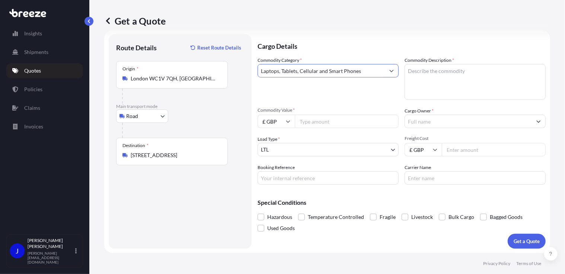
type input "Laptops, Tablets, Cellular and Smart Phones"
click at [415, 70] on textarea "Commodity Description *" at bounding box center [475, 82] width 141 height 36
type textarea "DELL LAPTOP"
click at [347, 121] on input "Commodity Value *" at bounding box center [347, 121] width 104 height 13
type input "1200.00"
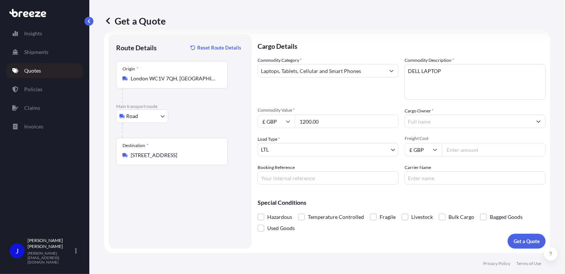
click at [433, 120] on input "Cargo Owner *" at bounding box center [468, 121] width 127 height 13
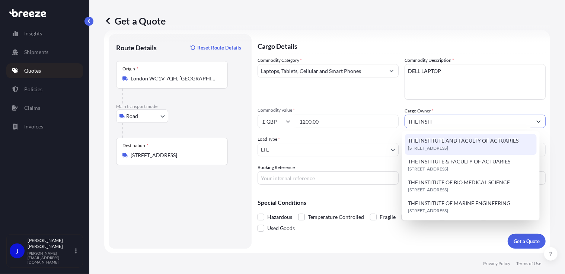
click at [447, 138] on span "THE INSTITUTE AND FACULTY OF ACTUARIES" at bounding box center [463, 140] width 111 height 7
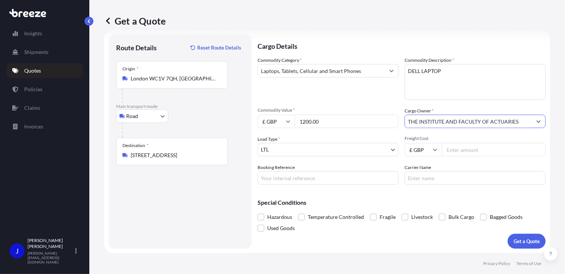
type input "THE INSTITUTE AND FACULTY OF ACTUARIES"
click at [341, 174] on input "Booking Reference" at bounding box center [328, 177] width 141 height 13
type input "2222769"
click at [468, 147] on input "Freight Cost" at bounding box center [494, 149] width 104 height 13
type input "33.75"
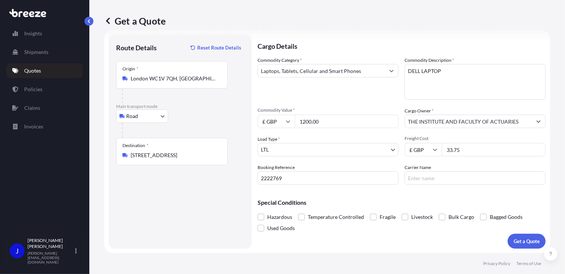
click at [445, 199] on div "Special Conditions Hazardous Temperature Controlled Fragile Livestock Bulk Carg…" at bounding box center [402, 212] width 288 height 43
click at [524, 241] on p "Get a Quote" at bounding box center [527, 241] width 26 height 7
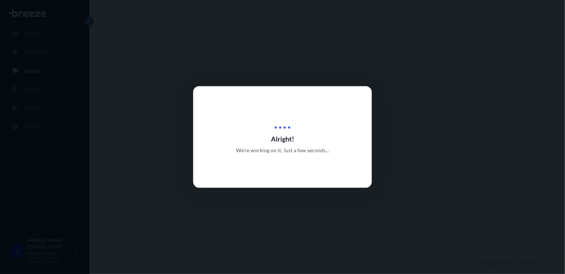
select select "Road"
select select "1"
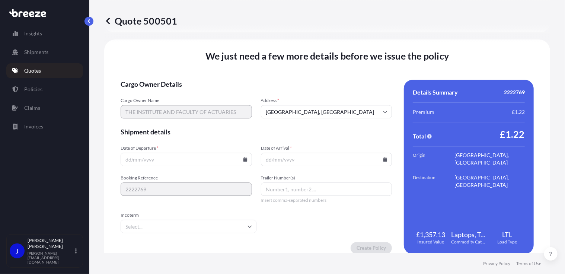
scroll to position [928, 0]
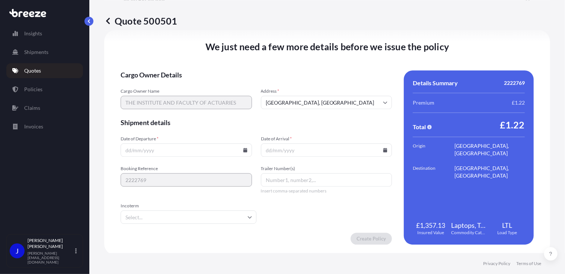
click at [243, 149] on icon at bounding box center [245, 150] width 4 height 4
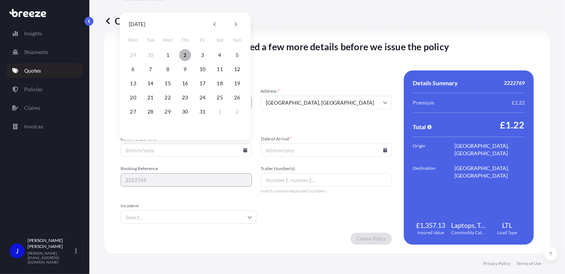
drag, startPoint x: 184, startPoint y: 53, endPoint x: 353, endPoint y: 150, distance: 195.5
click at [184, 53] on button "2" at bounding box center [185, 55] width 12 height 12
type input "[DATE]"
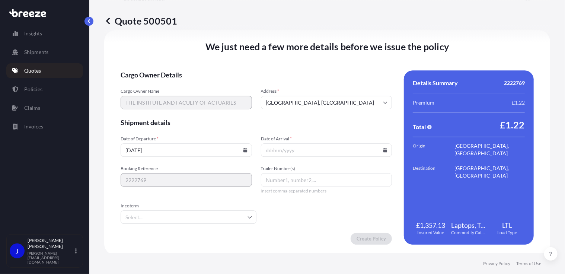
click at [384, 151] on icon at bounding box center [386, 150] width 4 height 4
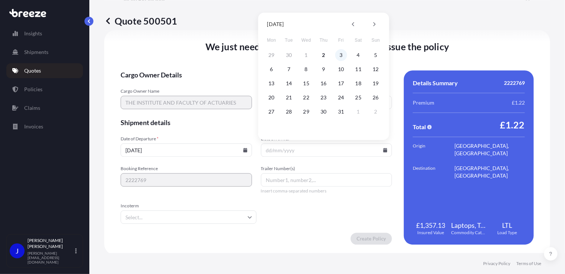
click at [337, 54] on button "3" at bounding box center [341, 55] width 12 height 12
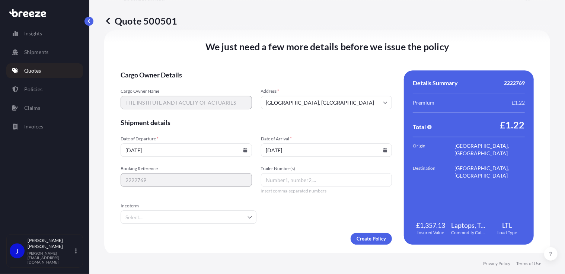
type input "[DATE]"
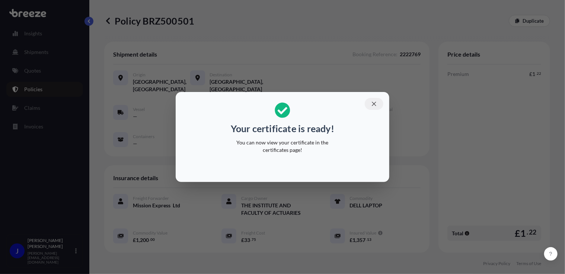
click at [376, 104] on icon "button" at bounding box center [374, 104] width 7 height 7
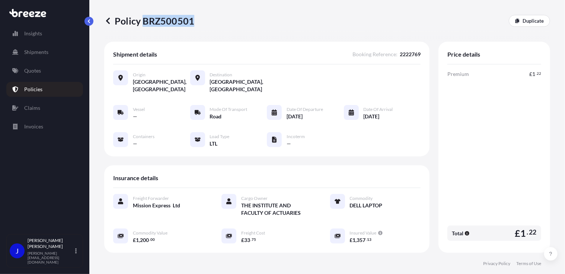
drag, startPoint x: 144, startPoint y: 21, endPoint x: 191, endPoint y: 21, distance: 47.3
click at [191, 21] on p "Policy BRZ500501" at bounding box center [149, 21] width 90 height 12
